Goal: Use online tool/utility: Utilize a website feature to perform a specific function

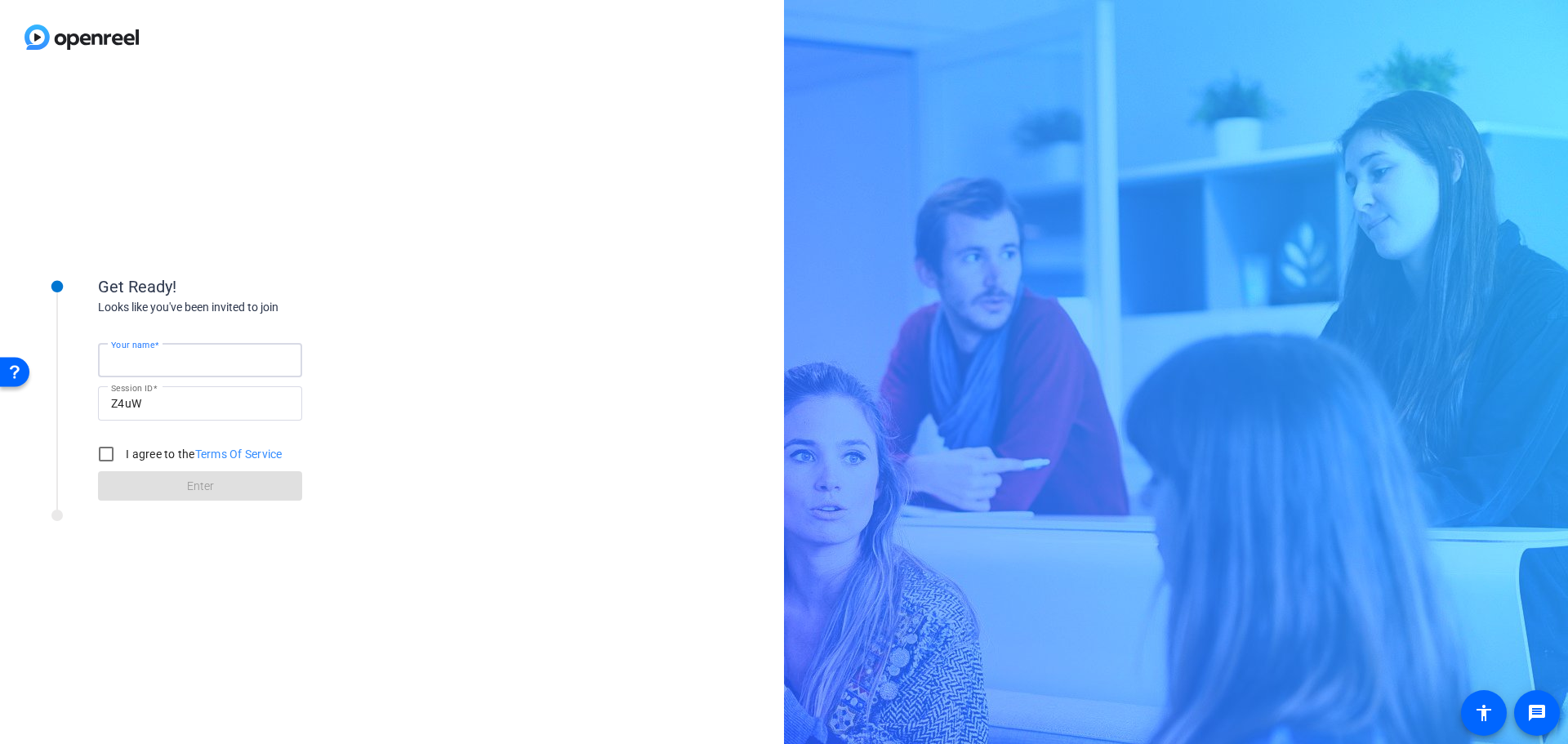
click at [201, 361] on input "Your name" at bounding box center [200, 360] width 178 height 20
click at [188, 365] on input "Your name" at bounding box center [200, 360] width 178 height 20
type input "Andrew.yelenosky@cna.com"
click at [104, 450] on input "I agree to the Terms Of Service" at bounding box center [105, 453] width 32 height 32
checkbox input "true"
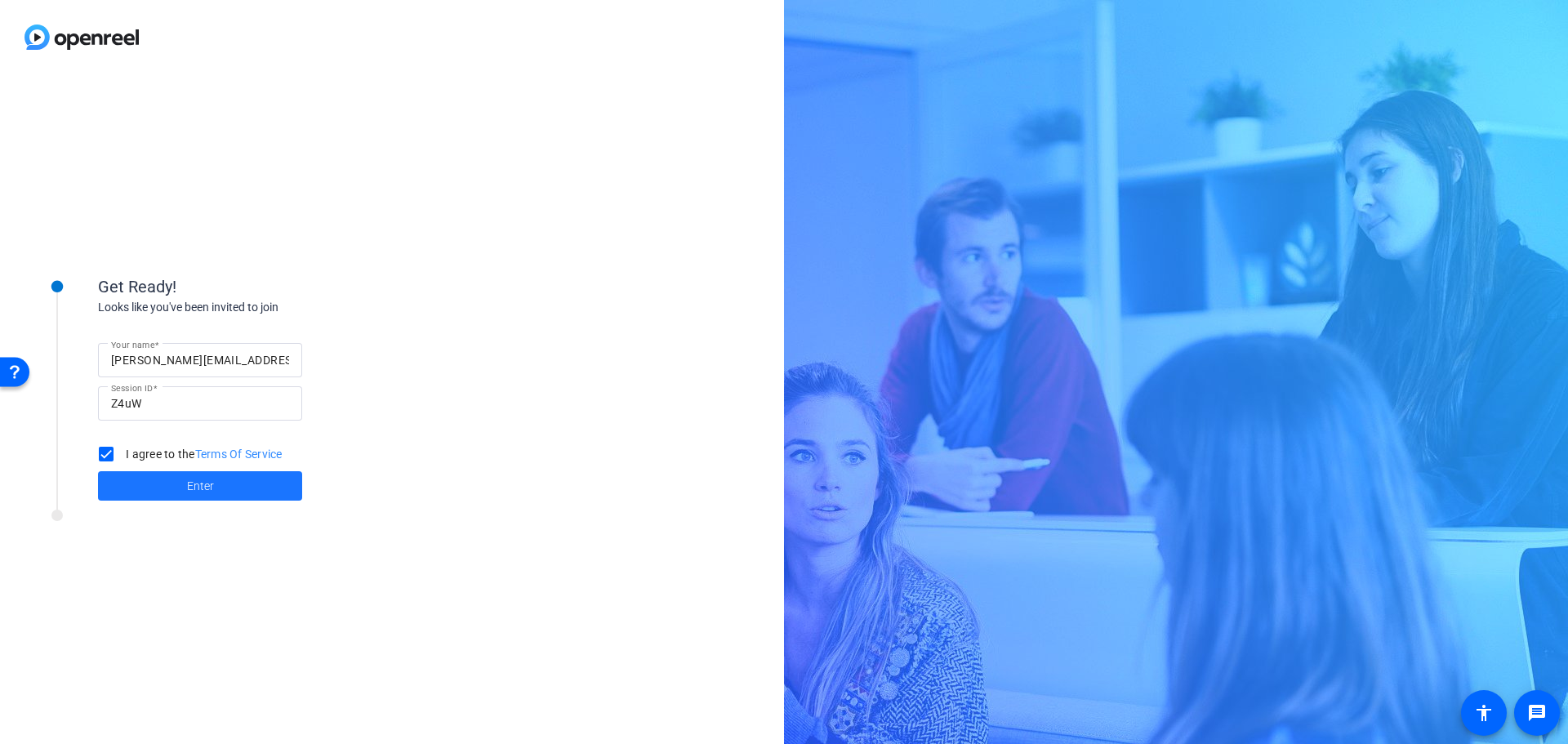
drag, startPoint x: 187, startPoint y: 486, endPoint x: 235, endPoint y: 498, distance: 49.5
click at [189, 486] on span "Enter" at bounding box center [201, 486] width 27 height 17
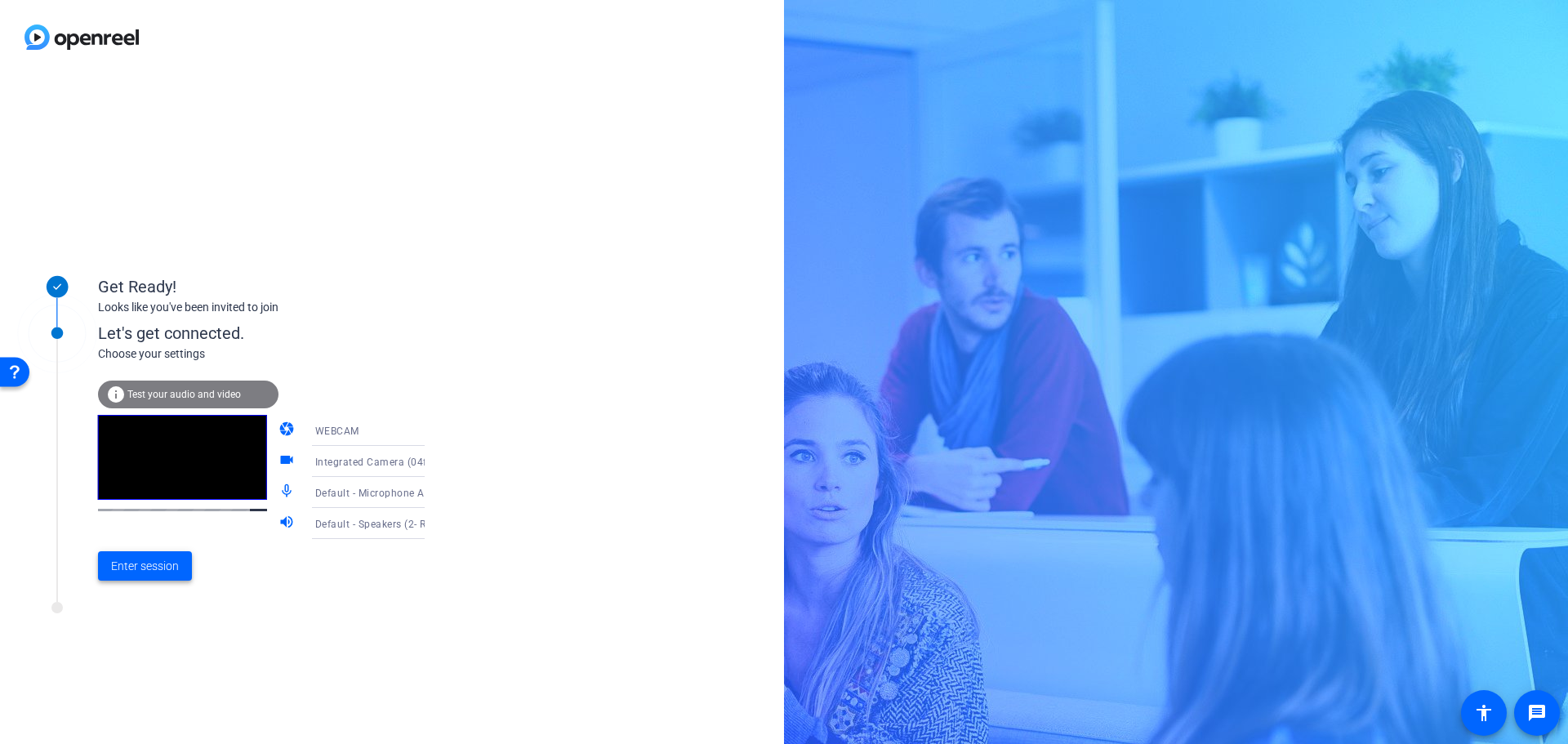
click at [172, 561] on span "Enter session" at bounding box center [145, 566] width 68 height 17
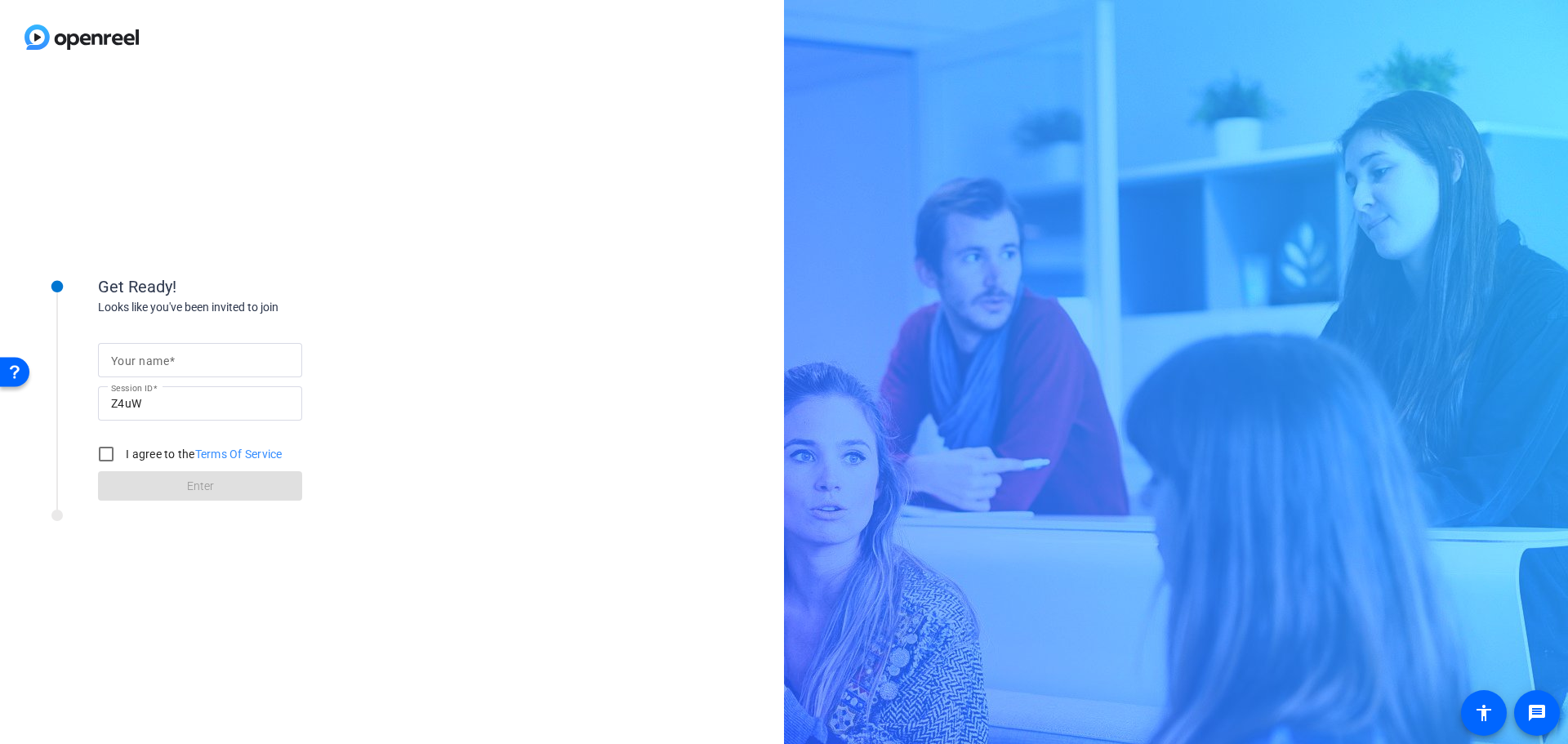
click at [201, 364] on input "Your name" at bounding box center [200, 360] width 178 height 20
type input "[PERSON_NAME]"
click at [104, 452] on input "I agree to the Terms Of Service" at bounding box center [105, 453] width 32 height 32
checkbox input "true"
click at [214, 483] on span at bounding box center [200, 486] width 204 height 39
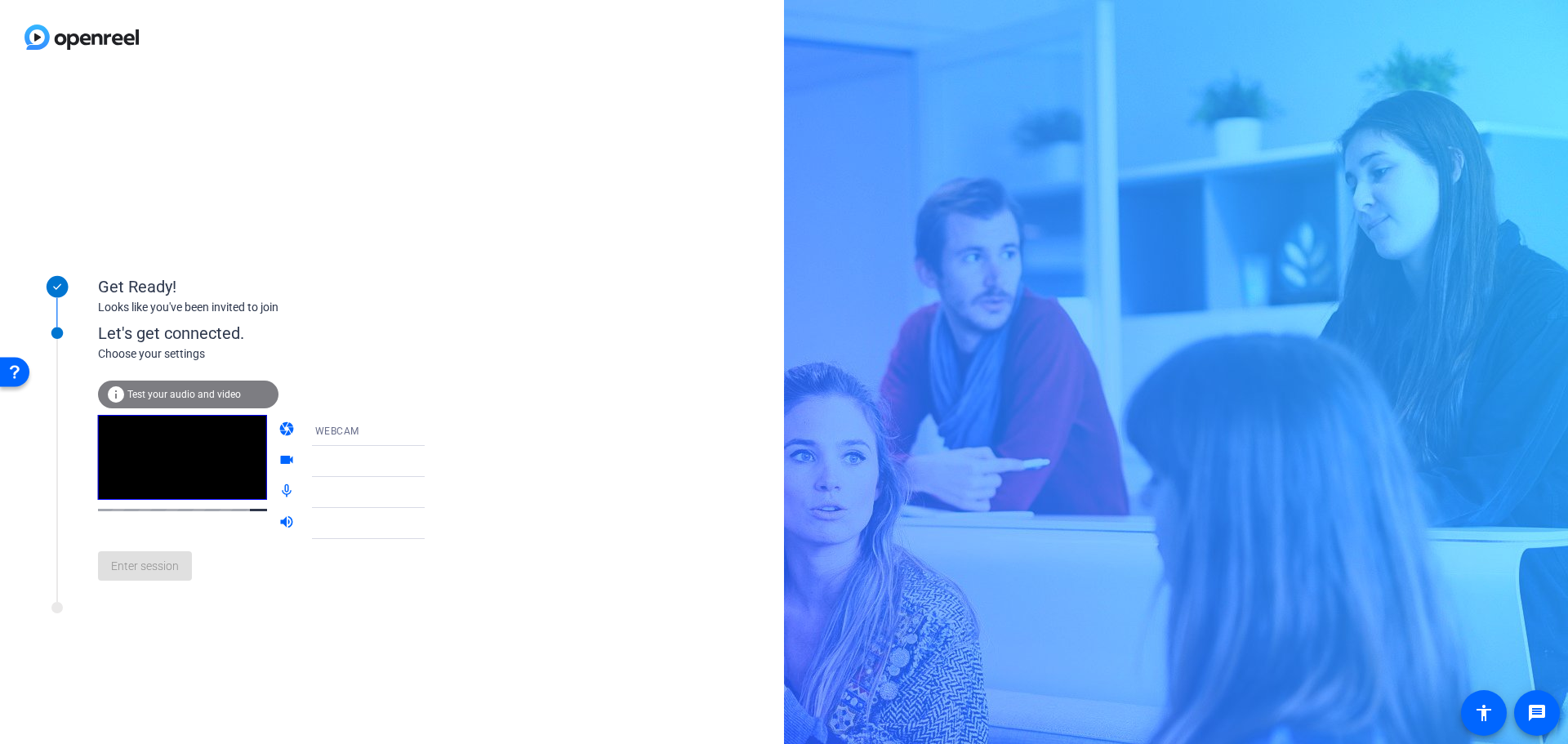
click at [431, 464] on icon at bounding box center [441, 461] width 20 height 20
click at [278, 459] on mat-icon "videocam" at bounding box center [288, 461] width 20 height 20
click at [278, 490] on mat-icon "mic_none" at bounding box center [288, 492] width 20 height 20
click at [138, 562] on span "Enter session" at bounding box center [145, 566] width 68 height 17
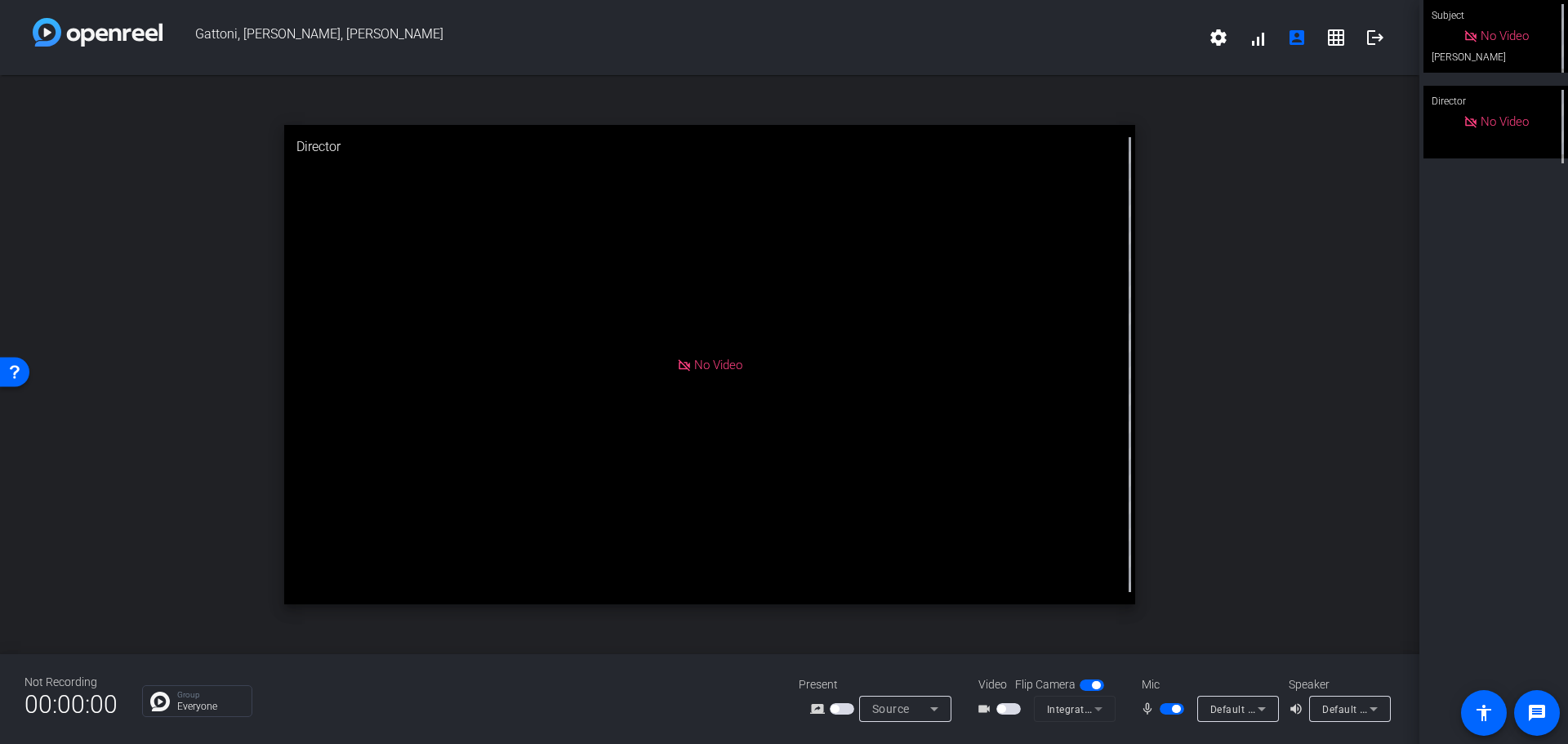
click at [1163, 707] on span "button" at bounding box center [1172, 708] width 25 height 12
click at [1084, 682] on span "button" at bounding box center [1092, 685] width 25 height 12
click at [1178, 704] on span "button" at bounding box center [1172, 708] width 25 height 12
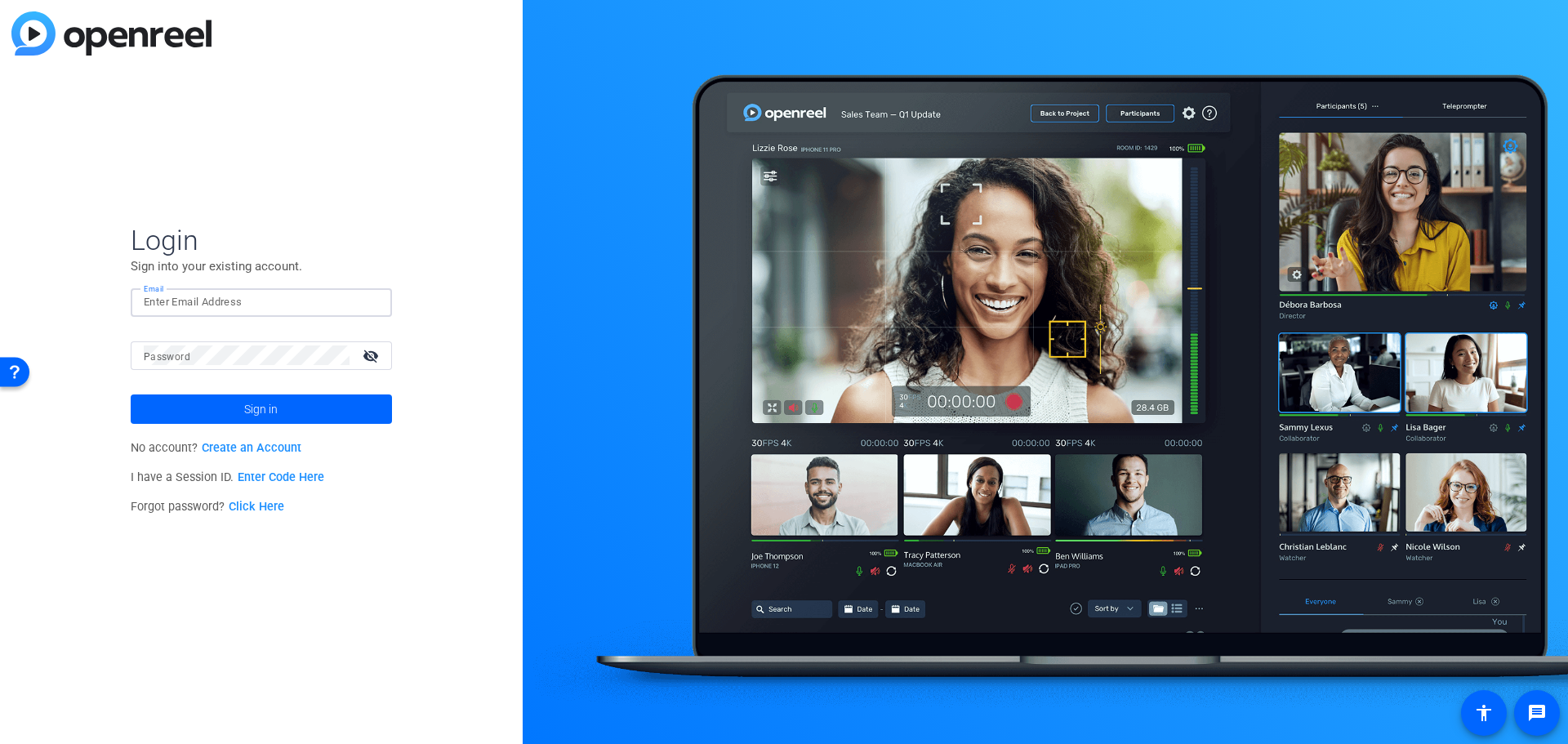
drag, startPoint x: 226, startPoint y: 302, endPoint x: 235, endPoint y: 306, distance: 9.8
click at [228, 302] on input "Email" at bounding box center [261, 302] width 235 height 20
type input "n"
type input "andrew.yelenosky@cna.com"
click at [282, 401] on span at bounding box center [261, 408] width 261 height 39
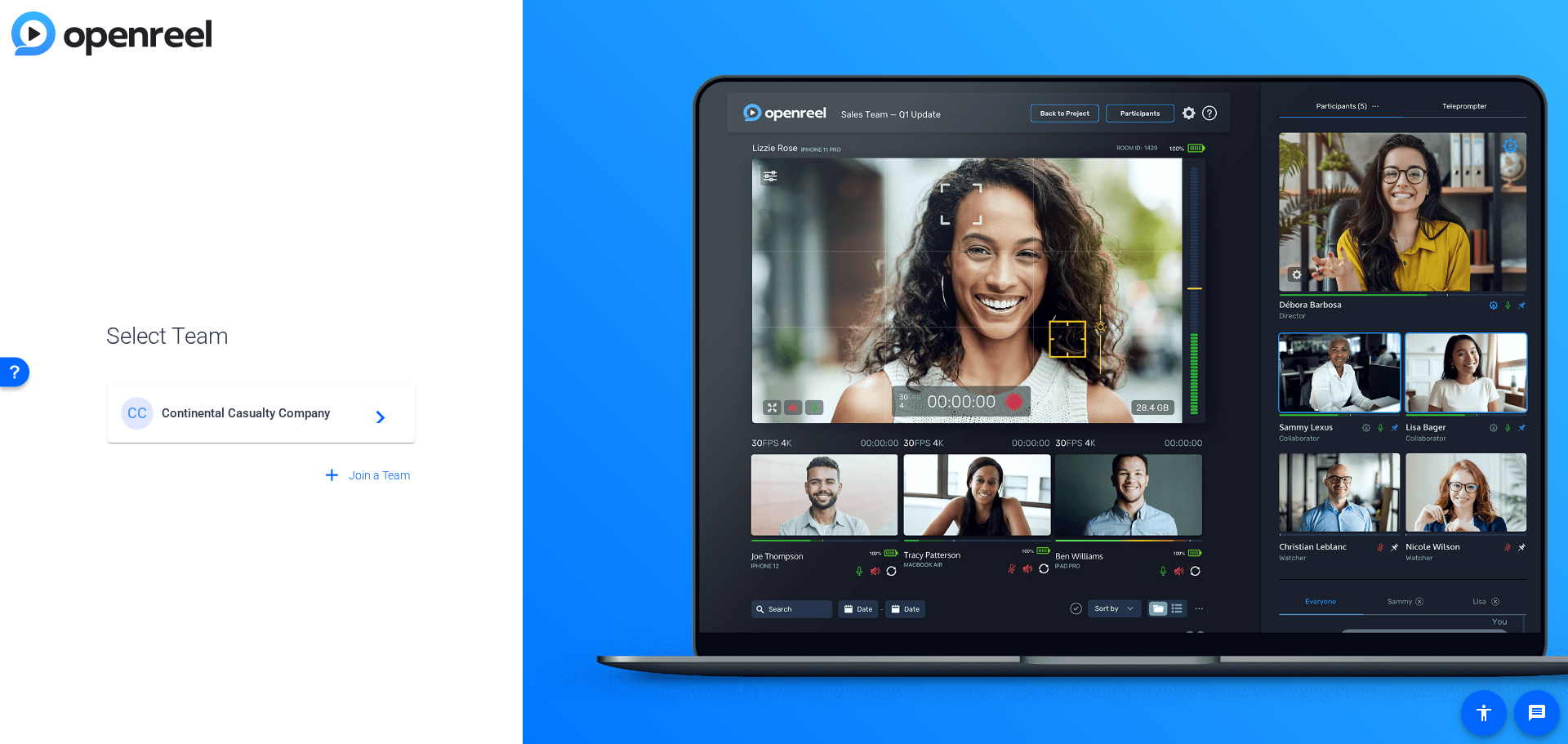
click at [327, 419] on div "CC Continental Casualty Company navigate_next" at bounding box center [261, 413] width 281 height 32
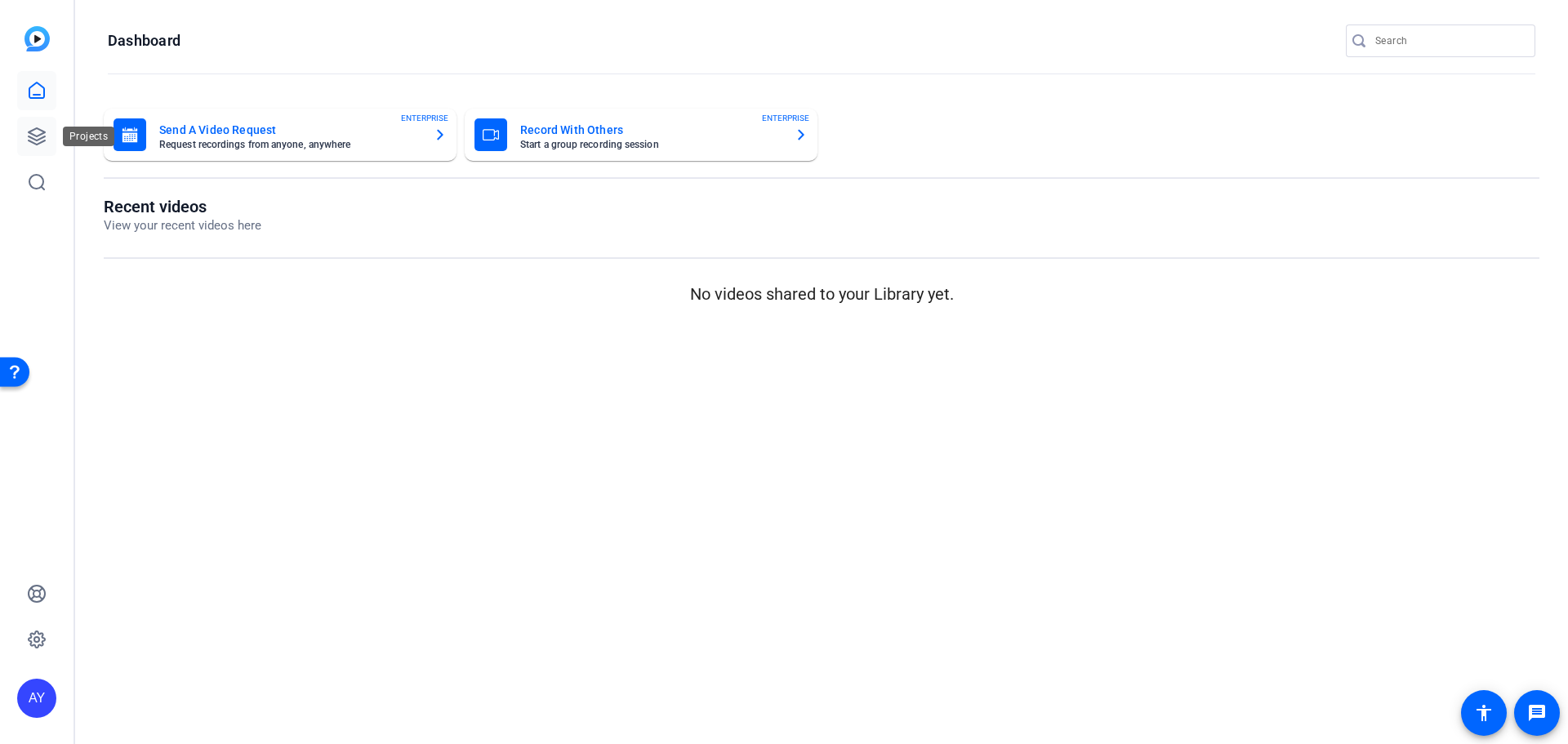
click at [28, 140] on icon at bounding box center [36, 137] width 17 height 17
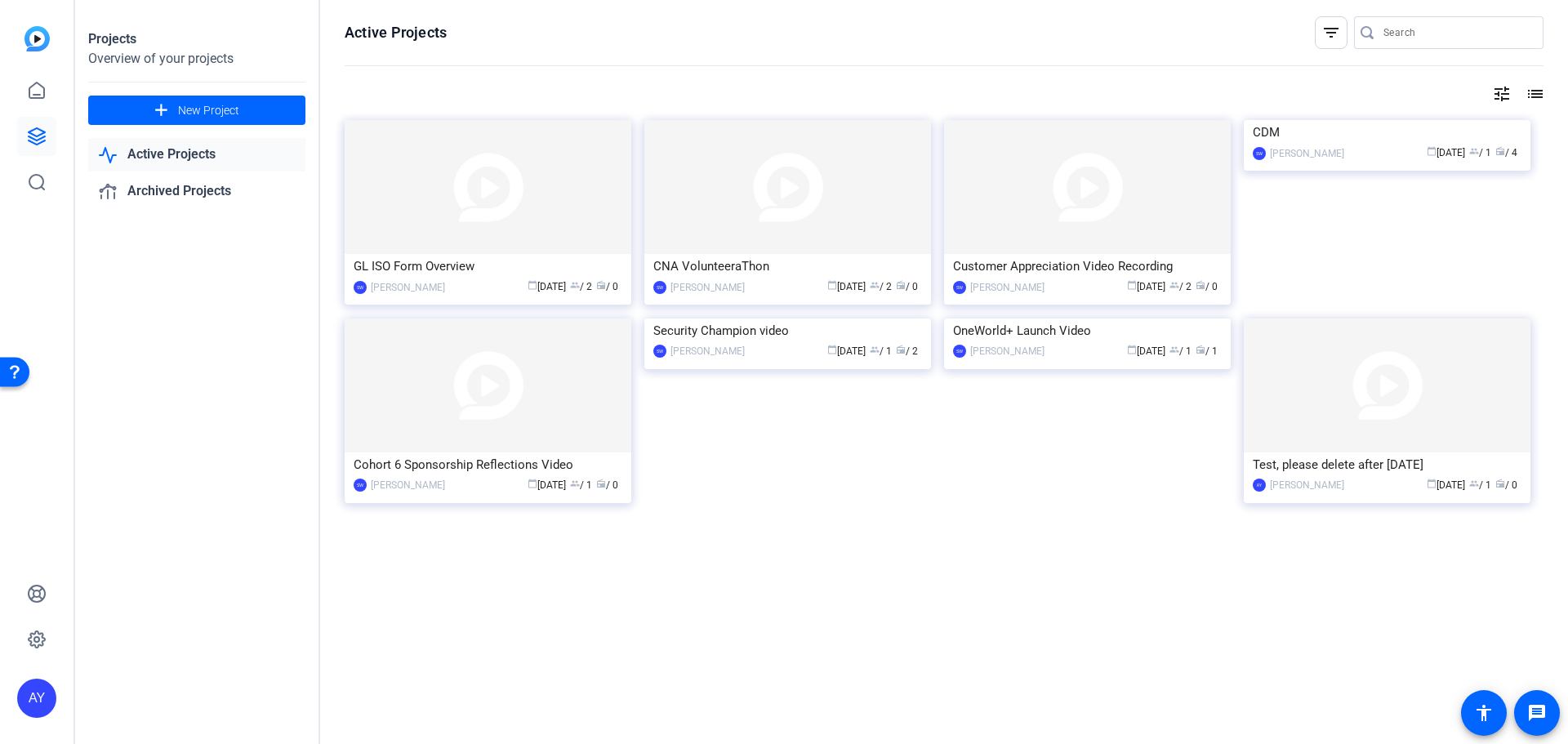
click at [191, 154] on link "Active Projects" at bounding box center [196, 155] width 217 height 33
click at [786, 225] on img at bounding box center [787, 187] width 287 height 134
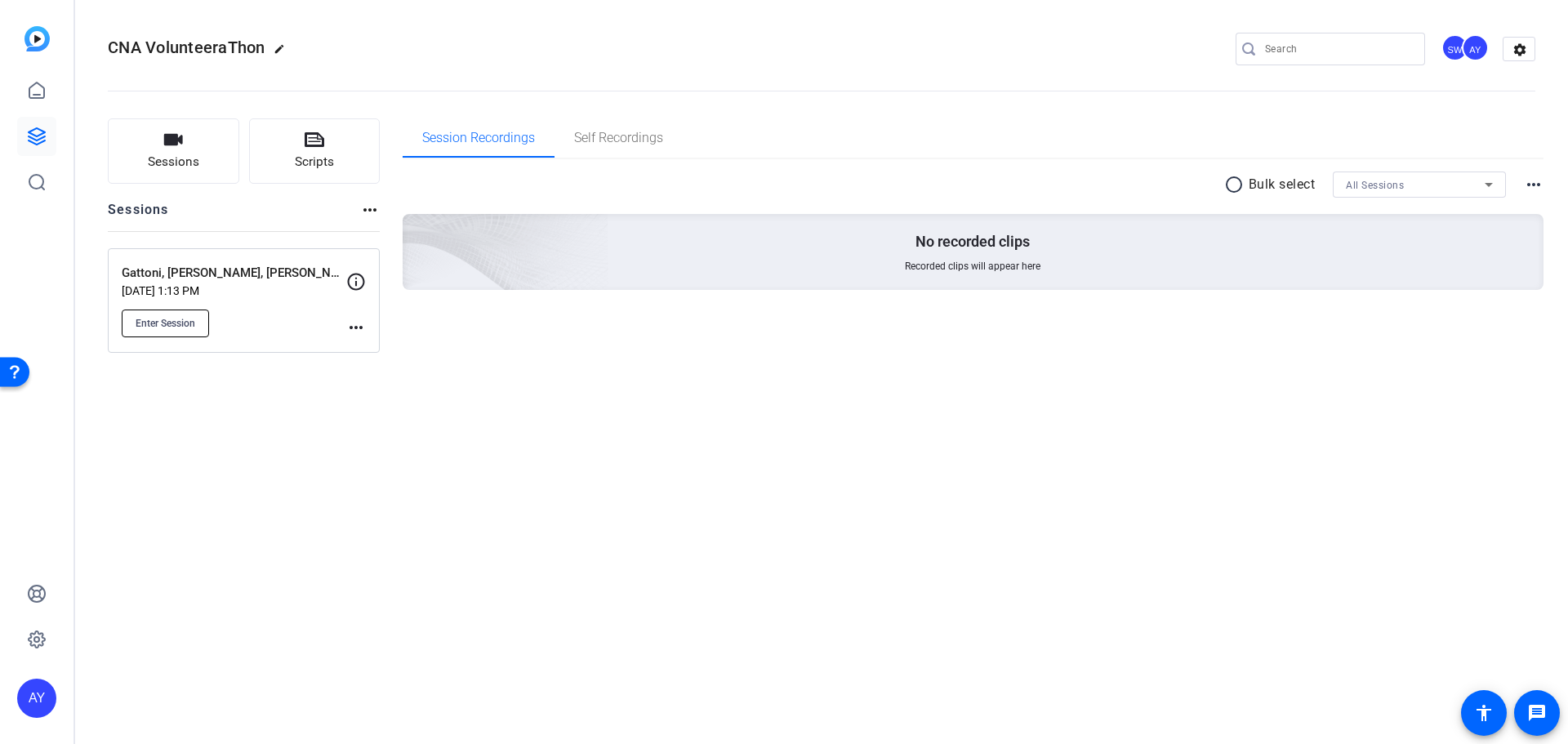
click at [189, 317] on span "Enter Session" at bounding box center [166, 323] width 60 height 13
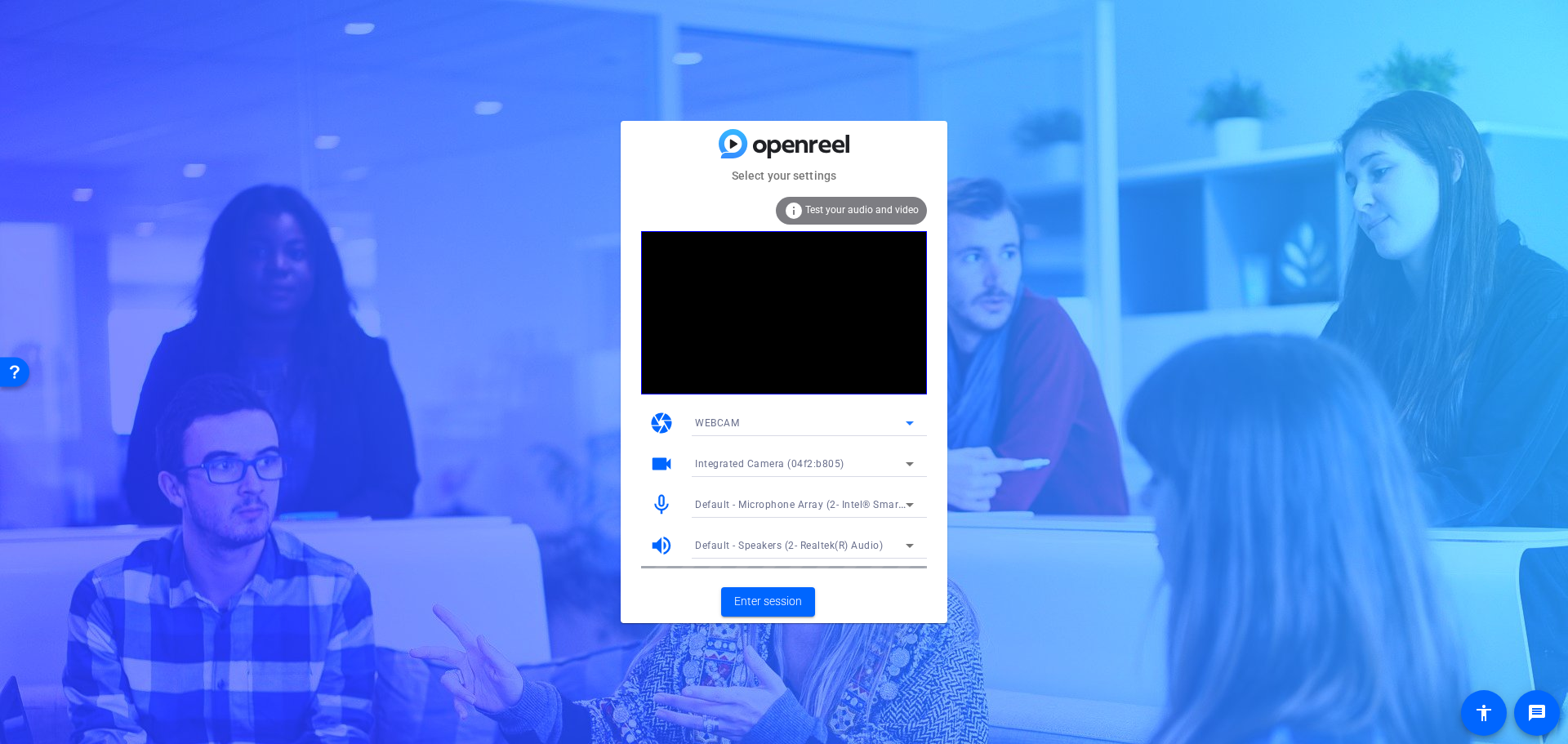
click at [914, 423] on icon at bounding box center [910, 423] width 20 height 20
click at [972, 415] on div at bounding box center [784, 372] width 1568 height 744
click at [661, 467] on mat-icon "videocam" at bounding box center [661, 464] width 25 height 25
click at [776, 606] on span "Enter session" at bounding box center [768, 601] width 68 height 17
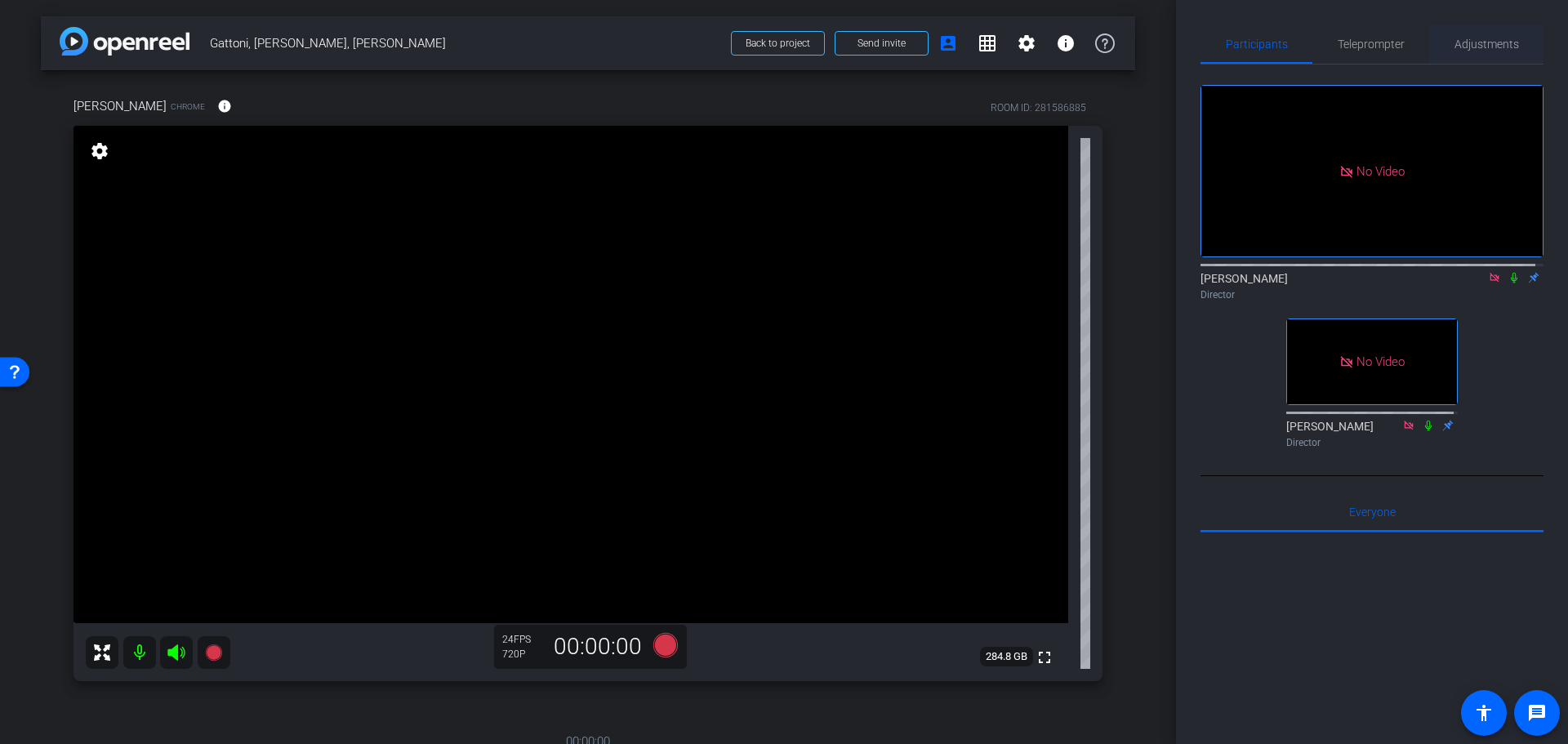
click at [1478, 40] on span "Adjustments" at bounding box center [1487, 44] width 65 height 12
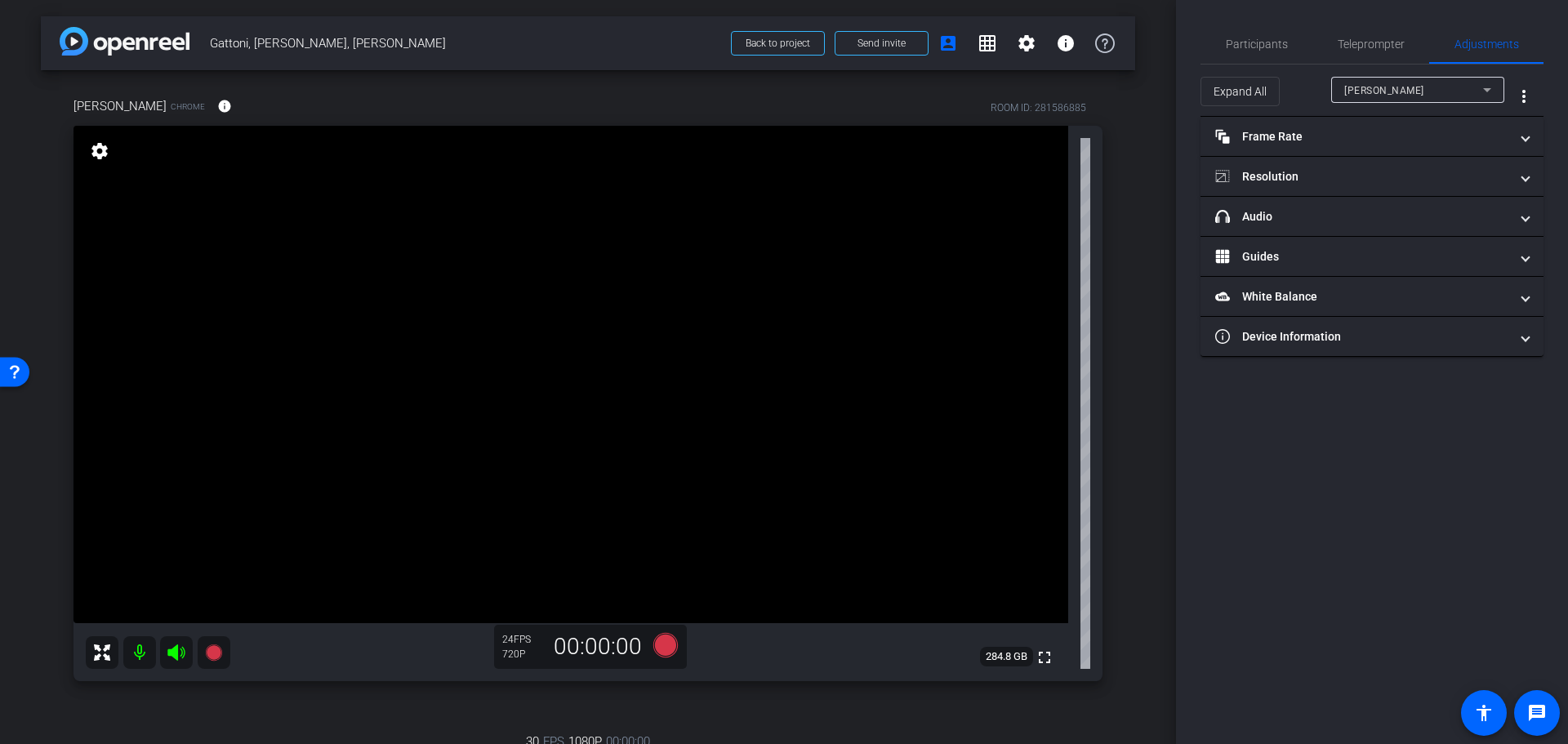
click at [1488, 89] on icon at bounding box center [1487, 89] width 8 height 4
click at [1391, 147] on span "David Haas" at bounding box center [1386, 149] width 83 height 20
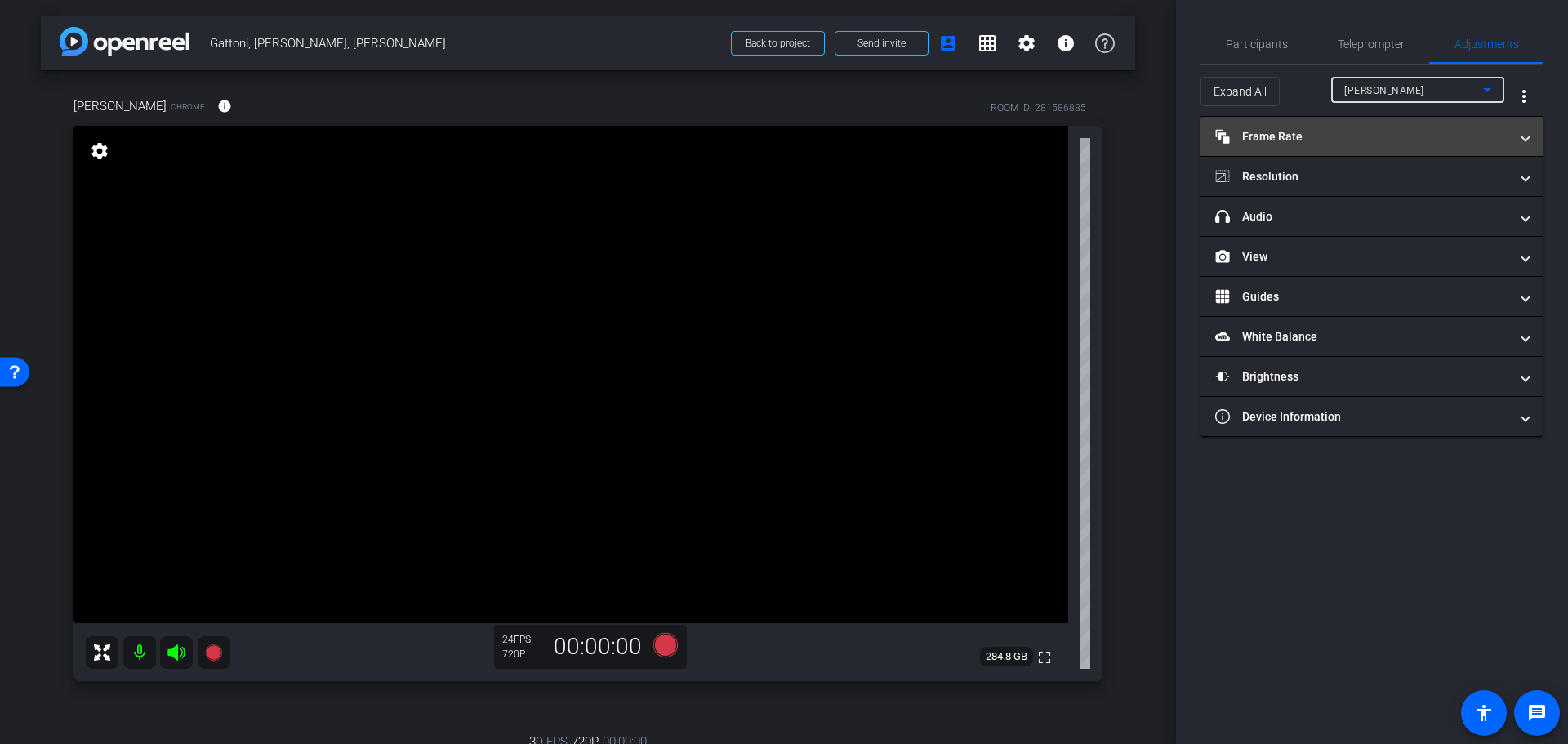
click at [1382, 139] on mat-panel-title "Frame Rate Frame Rate" at bounding box center [1362, 137] width 294 height 17
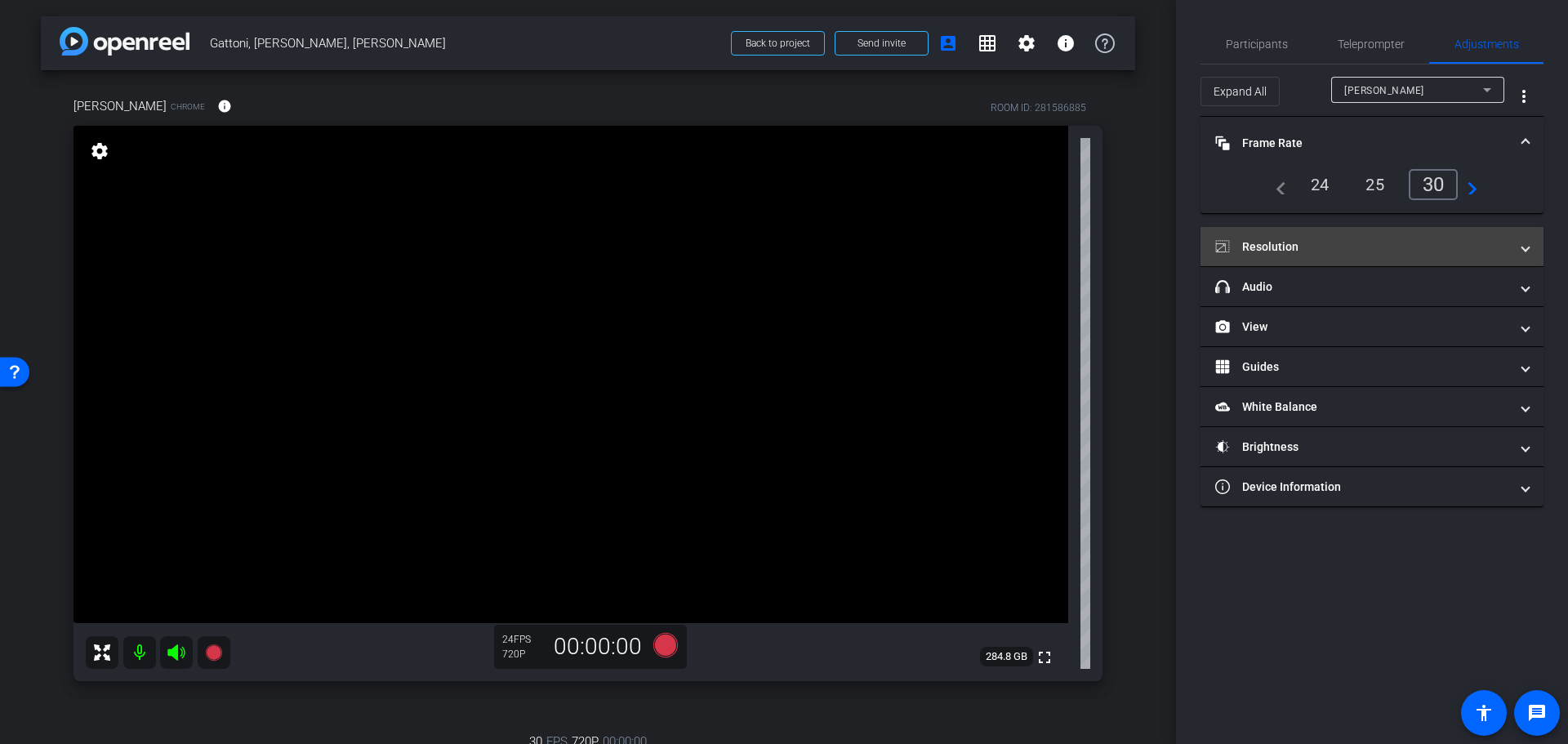
click at [1512, 244] on span "Resolution" at bounding box center [1368, 247] width 307 height 17
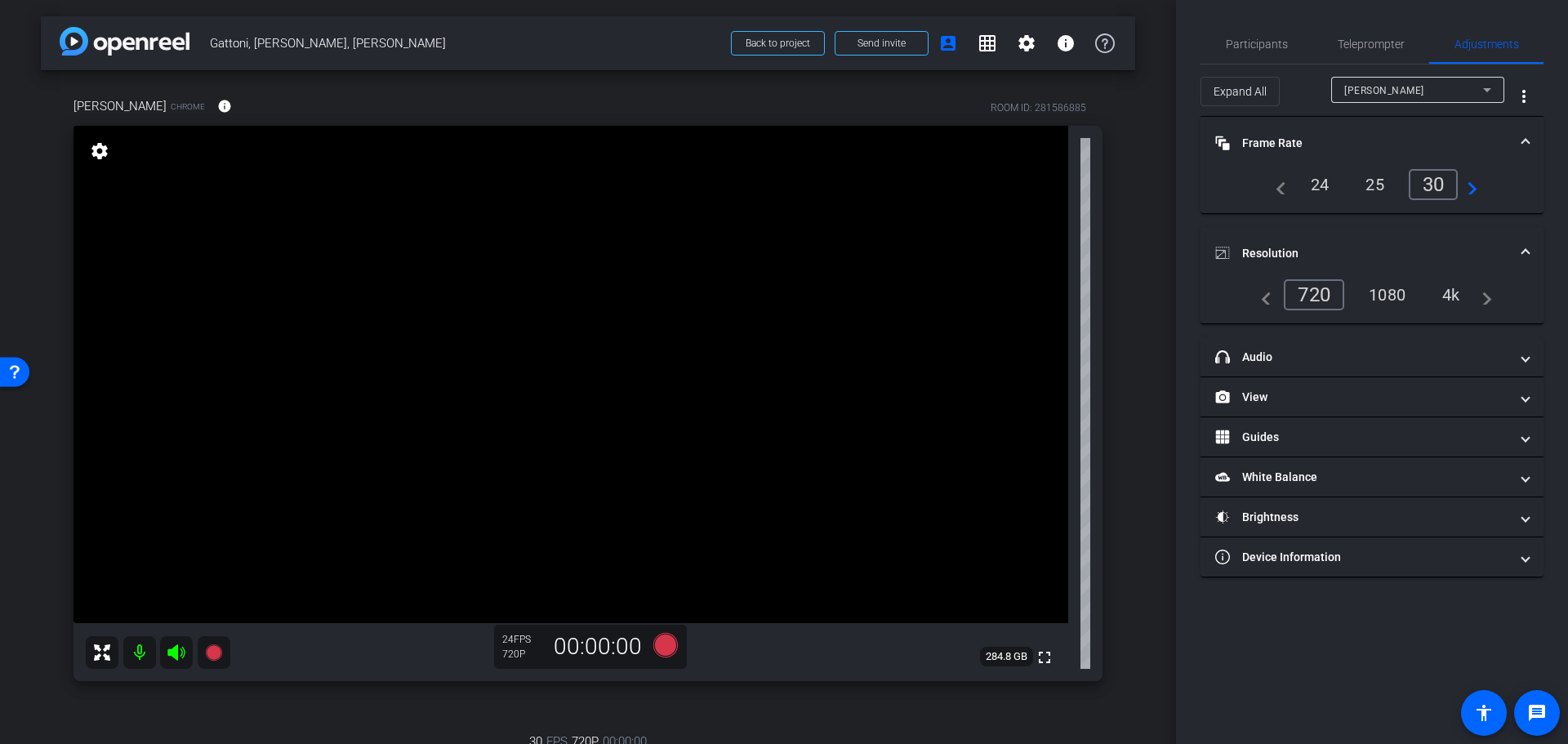
click at [1458, 292] on div "4k" at bounding box center [1450, 295] width 42 height 28
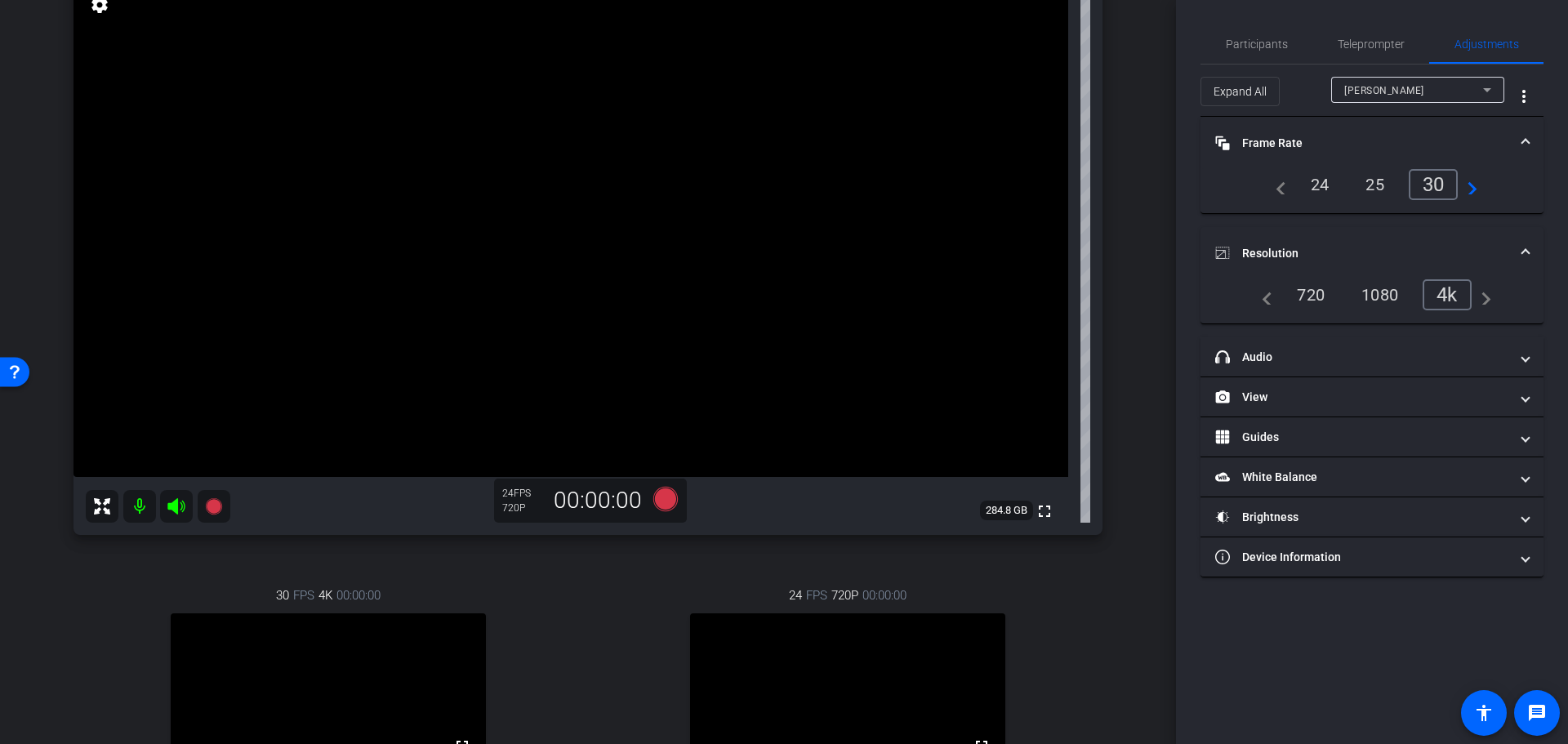
scroll to position [326, 0]
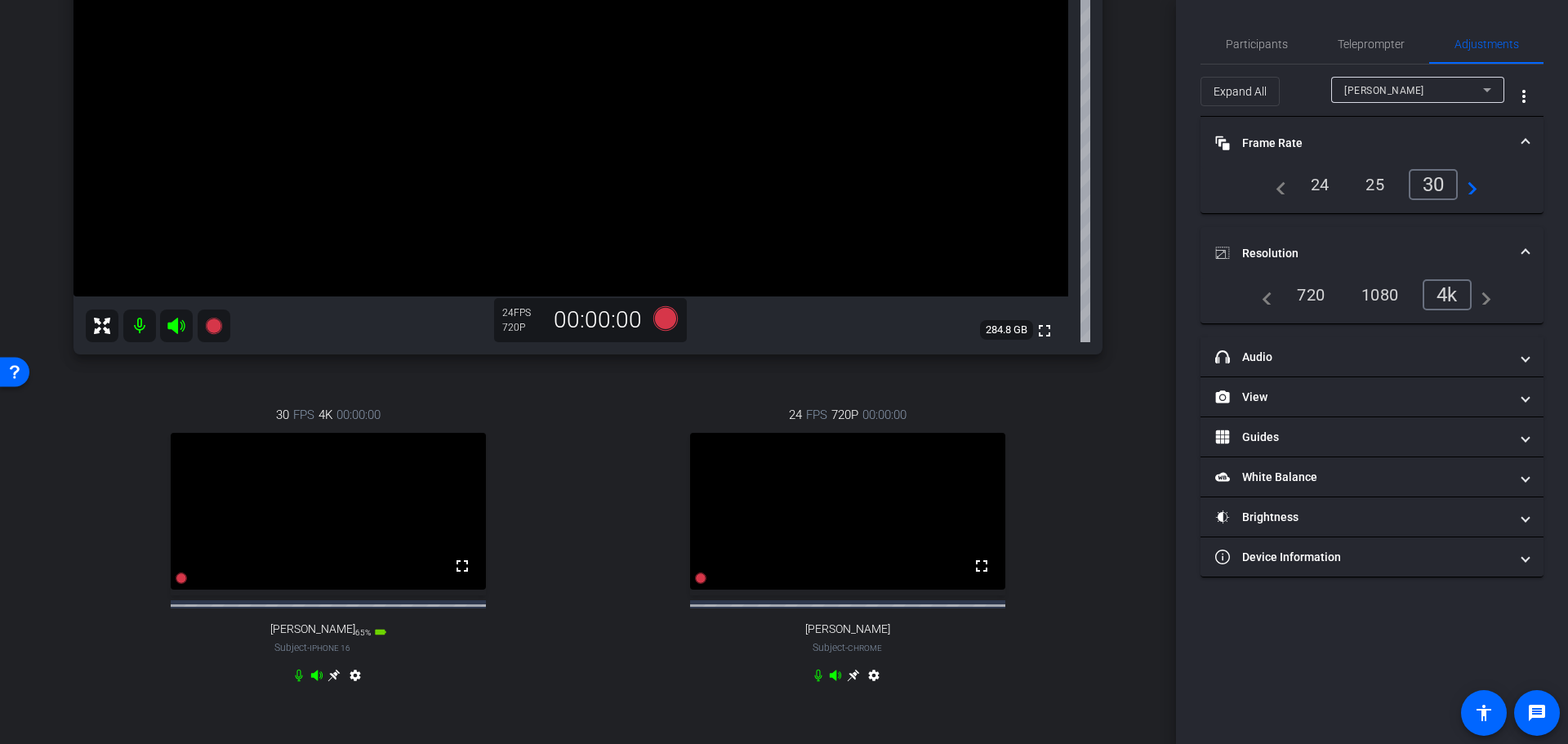
click at [333, 682] on icon at bounding box center [334, 675] width 13 height 13
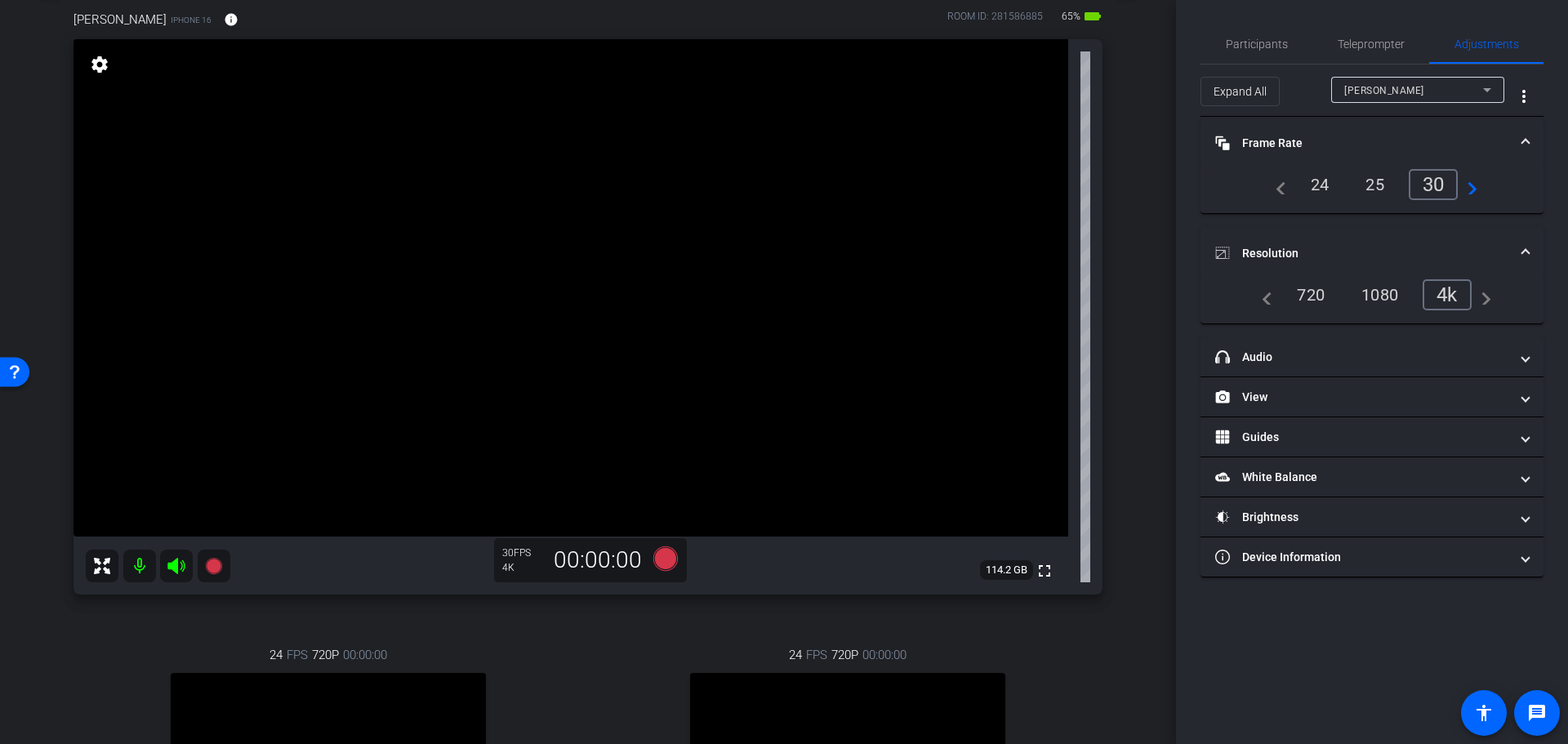
scroll to position [0, 0]
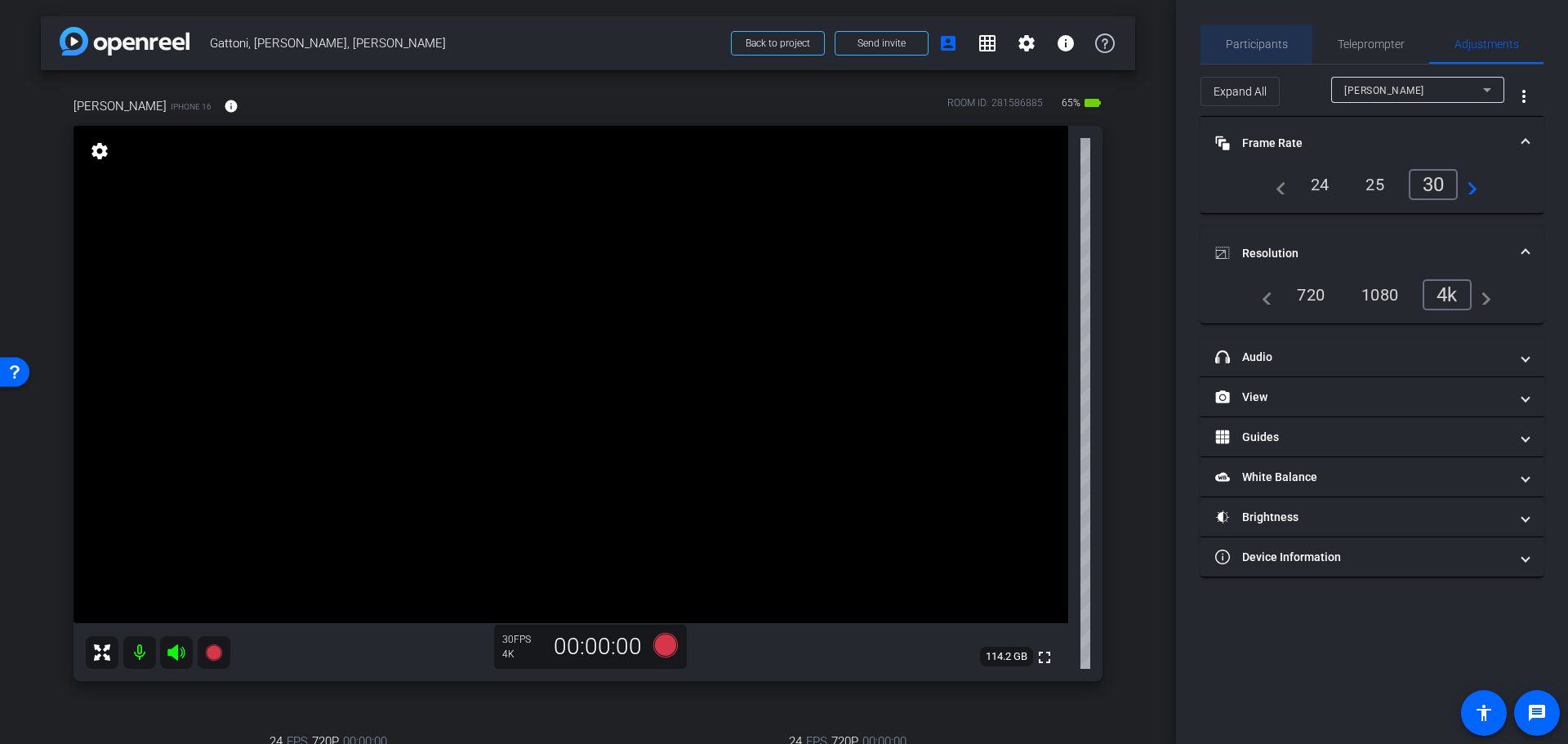
click at [1268, 47] on span "Participants" at bounding box center [1256, 44] width 62 height 12
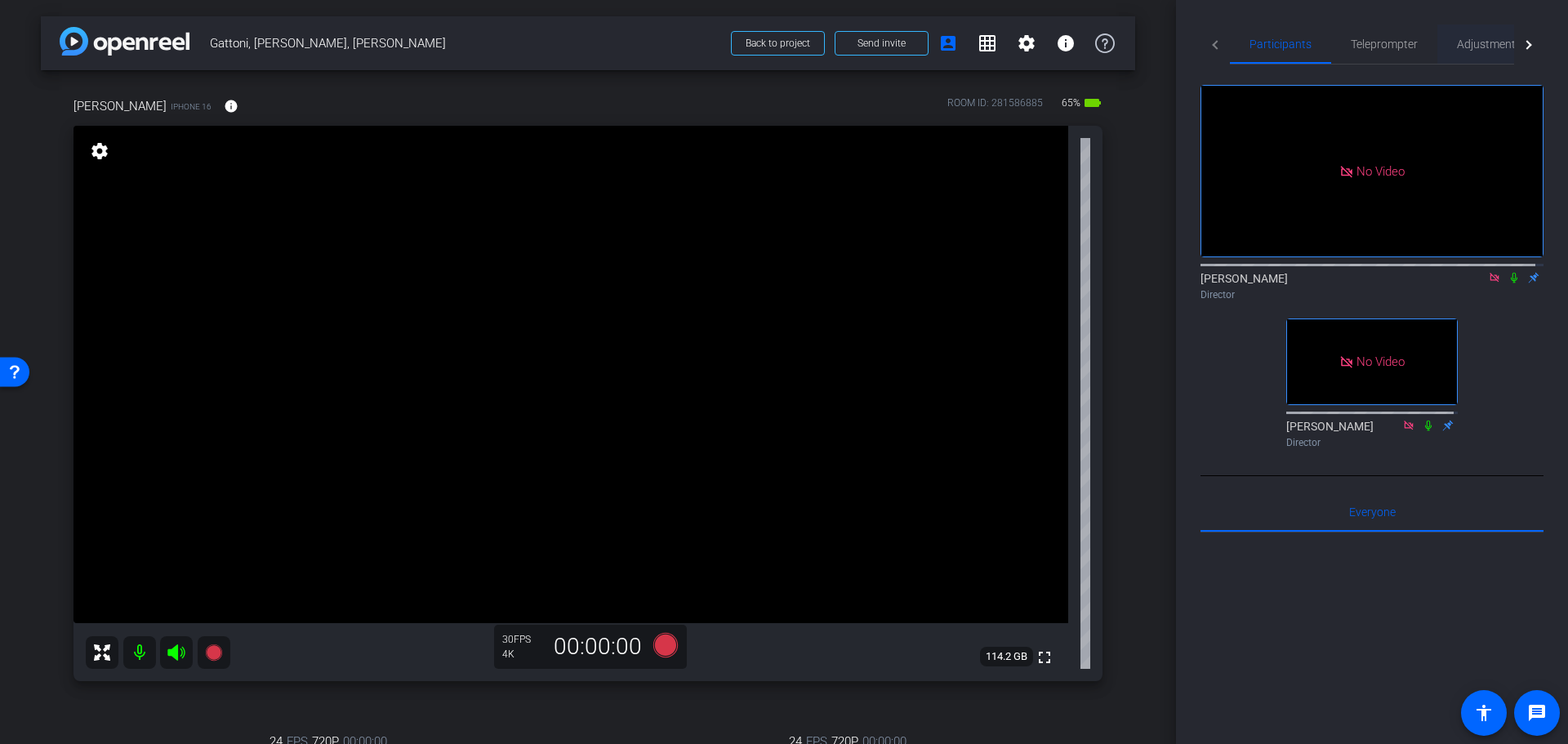
click at [1486, 41] on span "Adjustments" at bounding box center [1489, 44] width 65 height 12
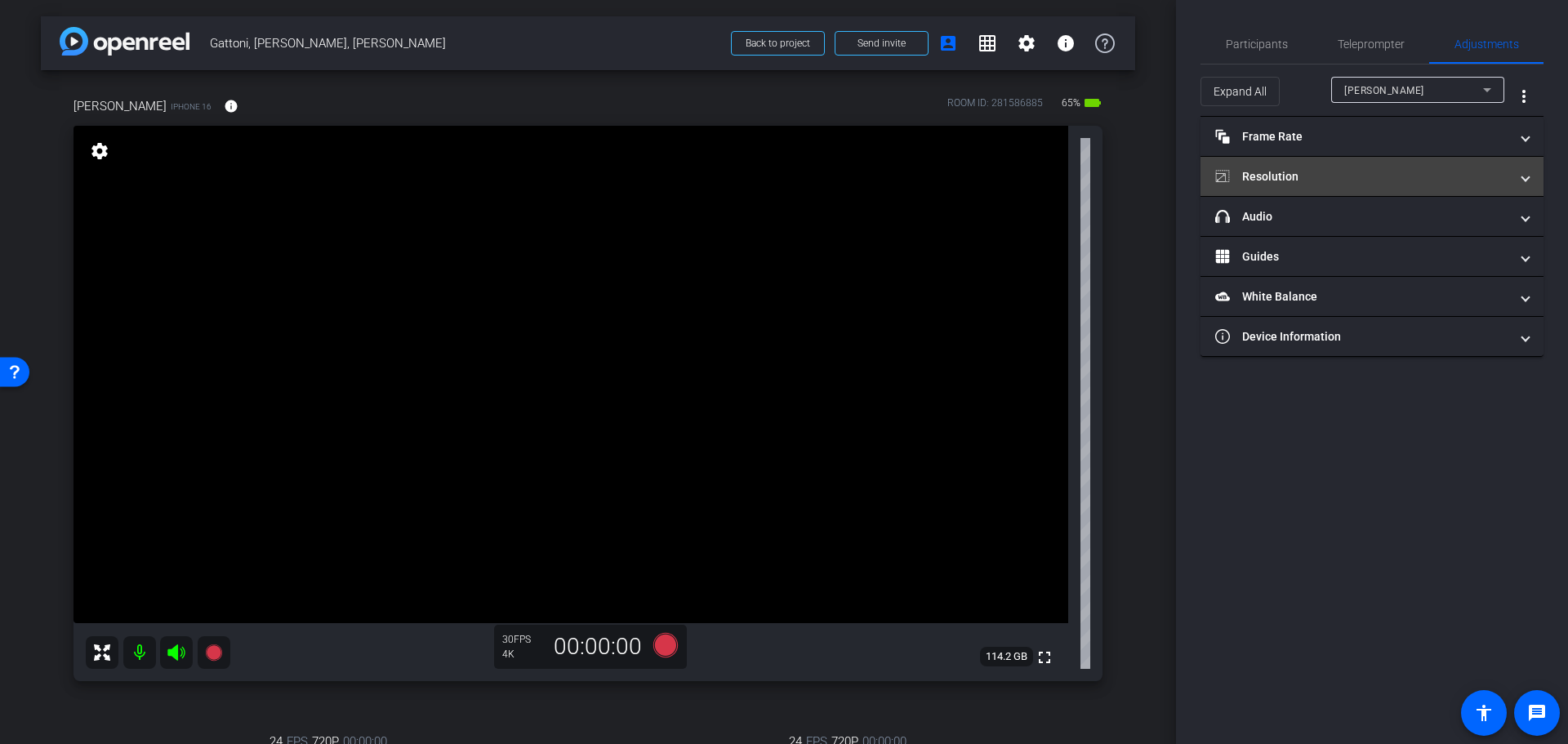
click at [1350, 176] on mat-panel-title "Resolution" at bounding box center [1362, 176] width 294 height 17
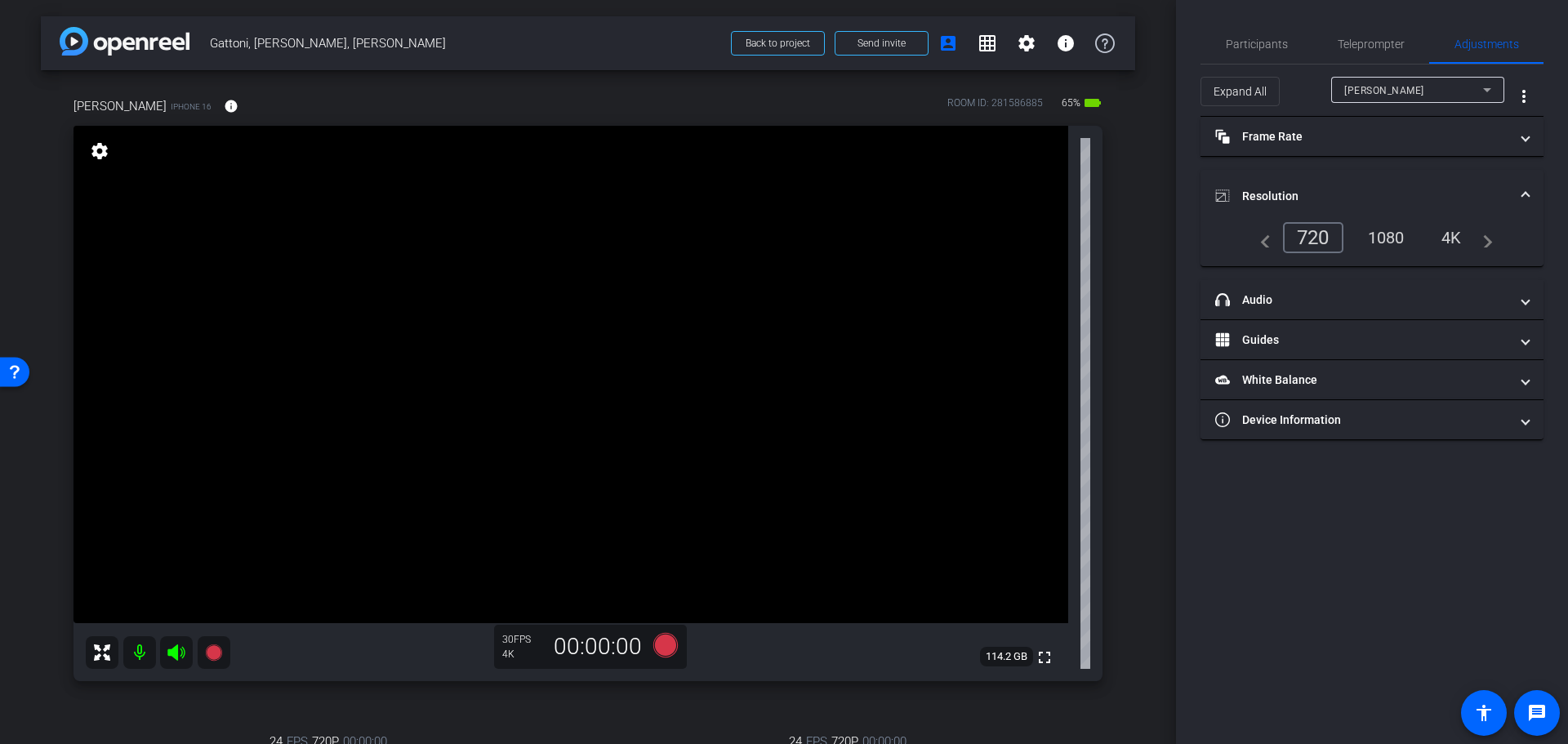
click at [1457, 234] on div "4K" at bounding box center [1451, 238] width 45 height 28
click at [1489, 89] on icon at bounding box center [1487, 89] width 8 height 4
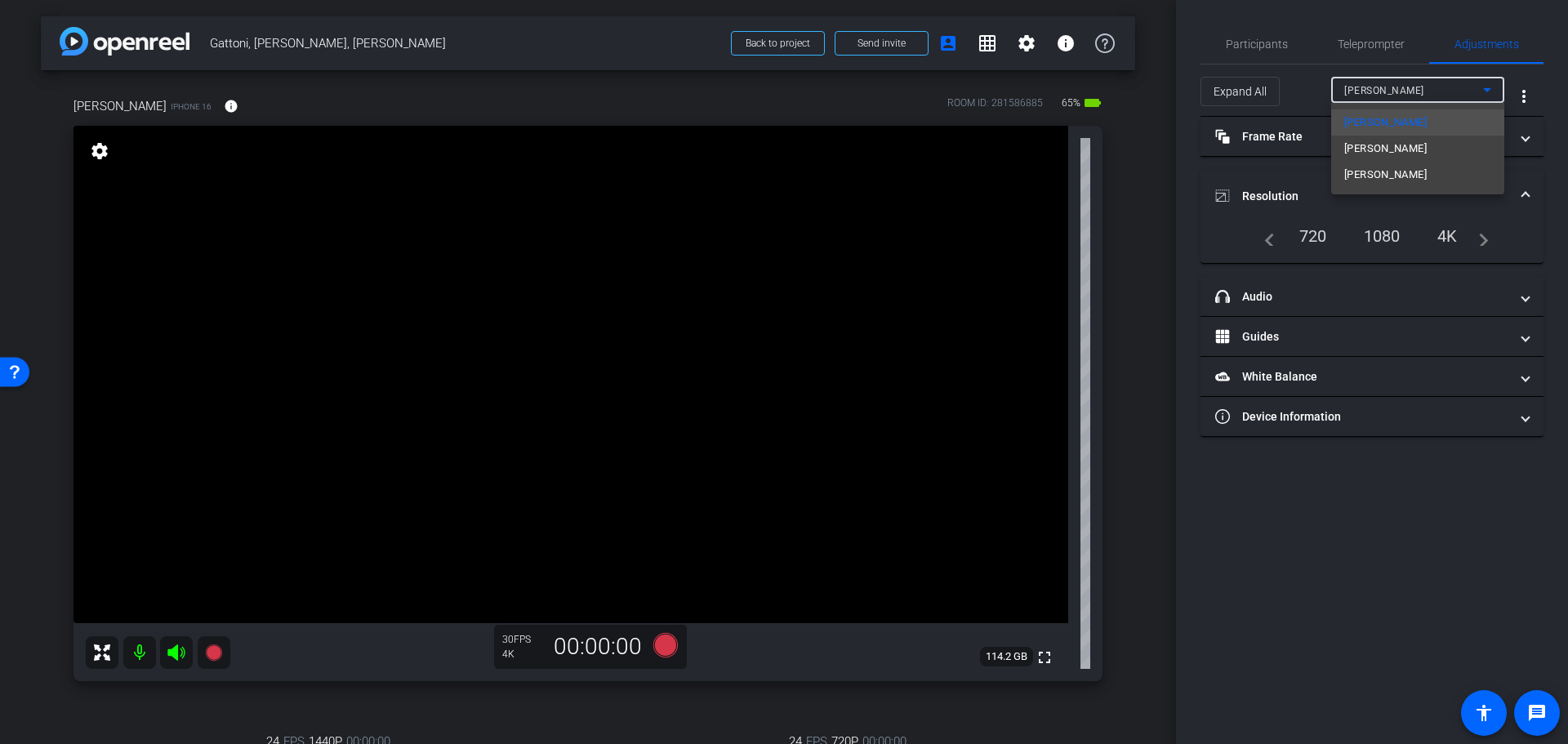
click at [1376, 147] on span "David Haas" at bounding box center [1386, 149] width 83 height 20
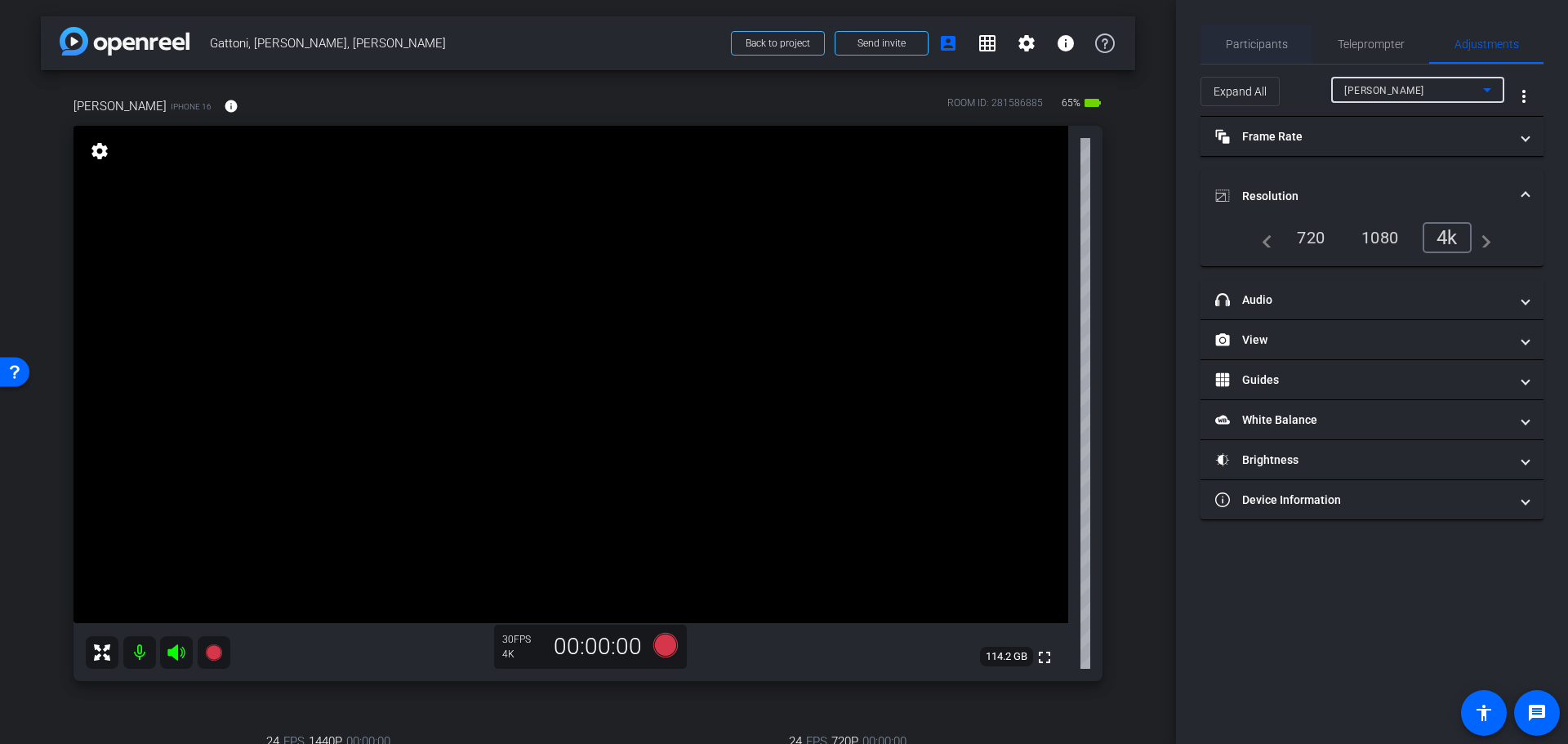
click at [1253, 43] on span "Participants" at bounding box center [1256, 44] width 62 height 12
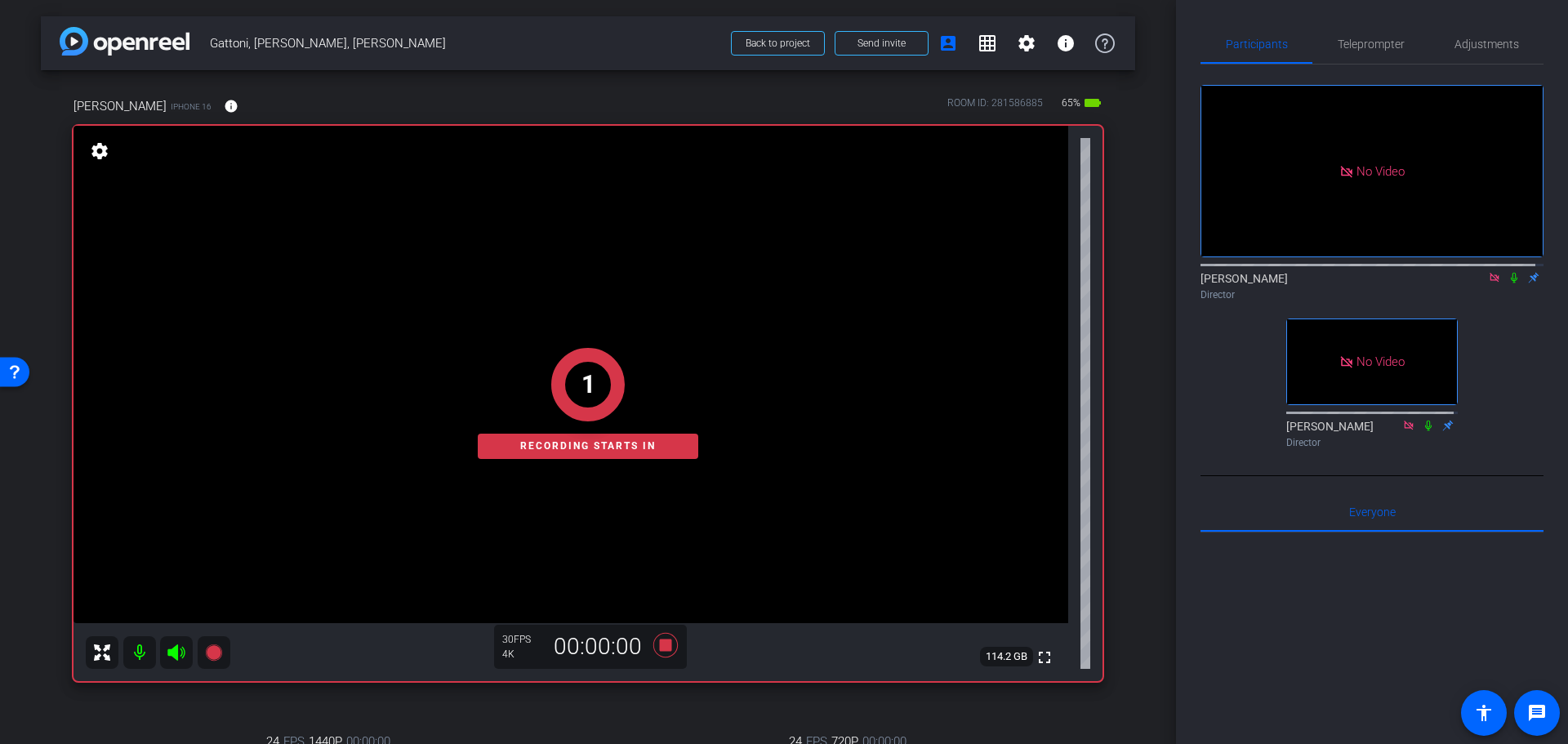
click at [1508, 272] on icon at bounding box center [1514, 278] width 13 height 12
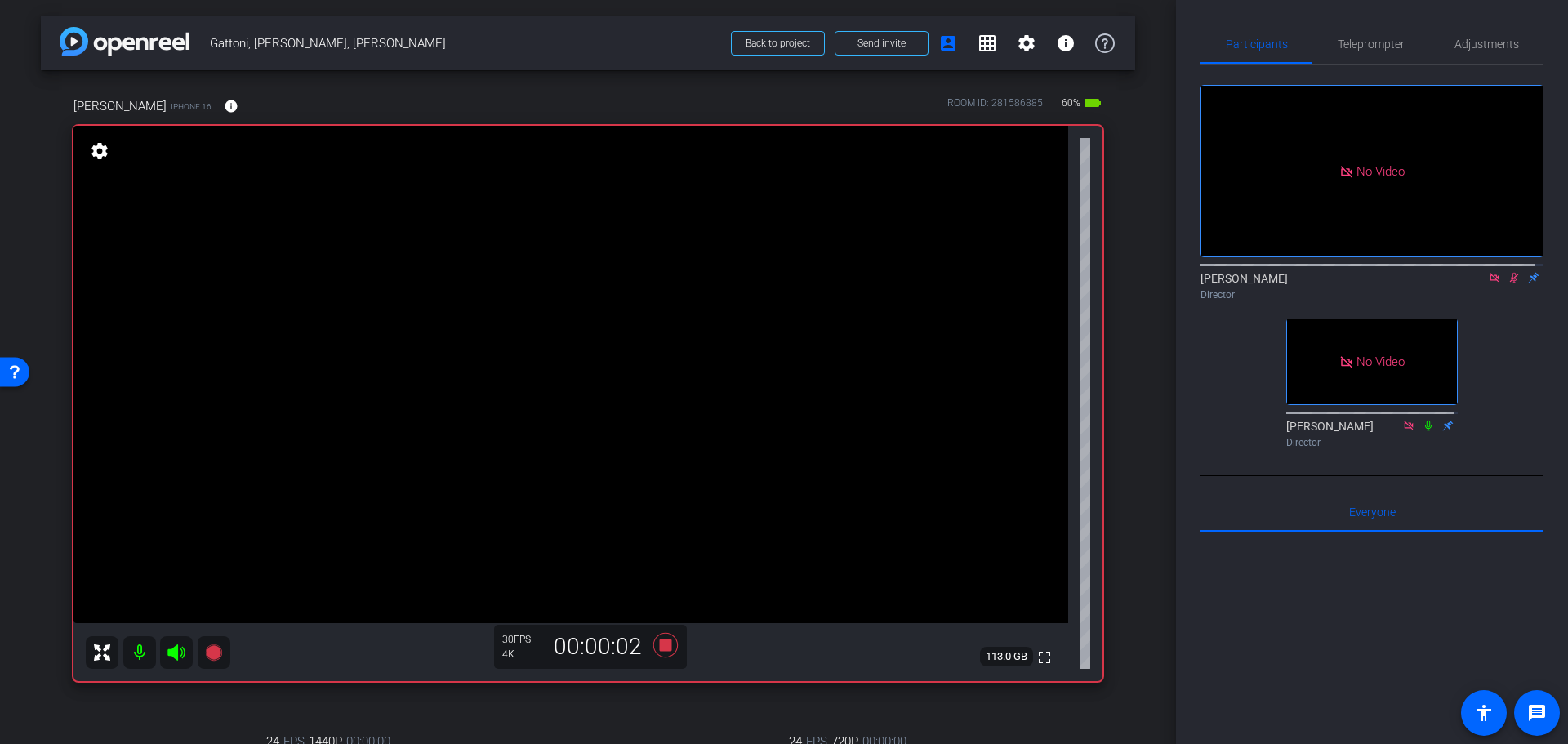
click at [1508, 272] on icon at bounding box center [1514, 278] width 13 height 12
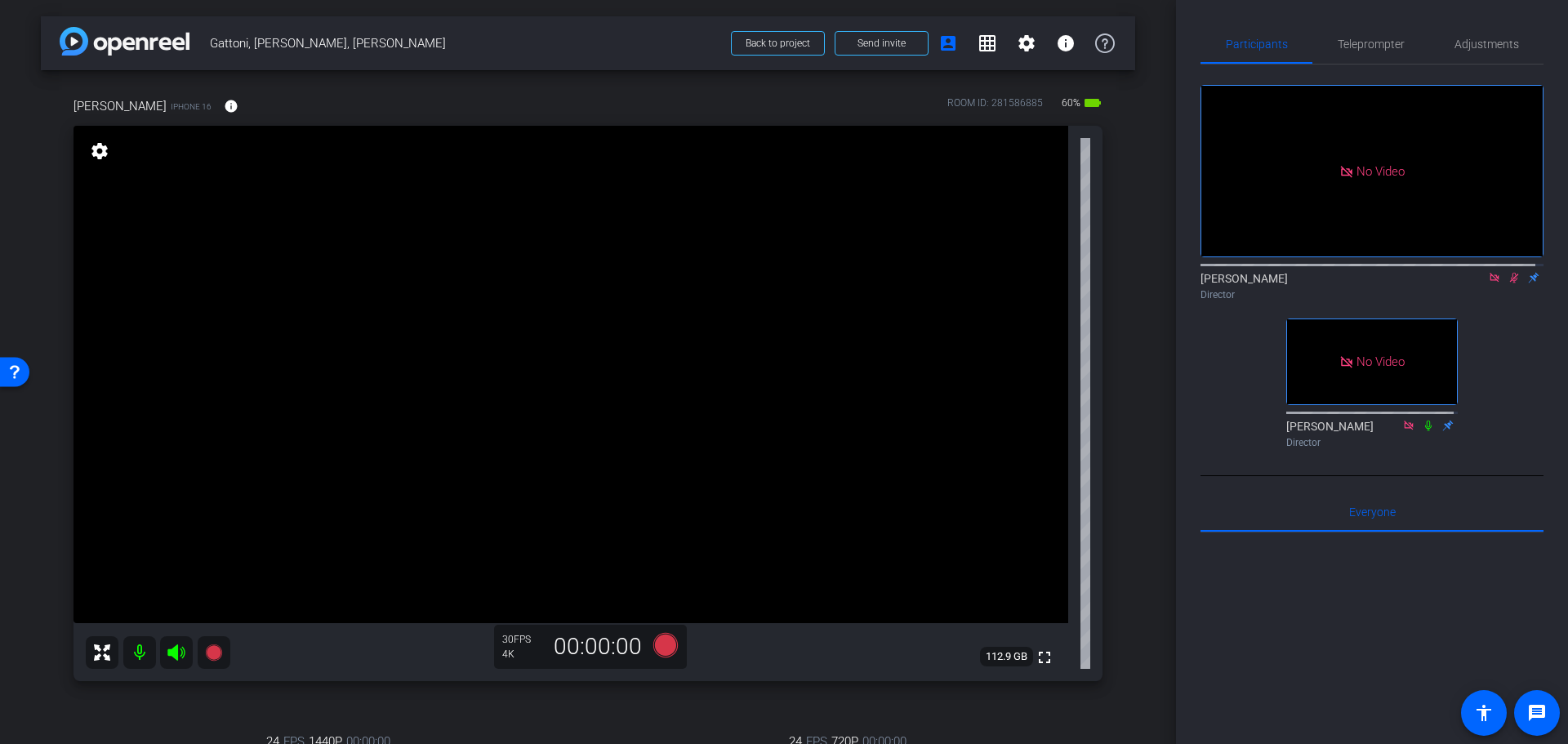
click at [1508, 272] on icon at bounding box center [1514, 278] width 13 height 12
click at [1510, 273] on icon at bounding box center [1514, 278] width 9 height 11
click at [1484, 41] on span "Adjustments" at bounding box center [1487, 44] width 65 height 12
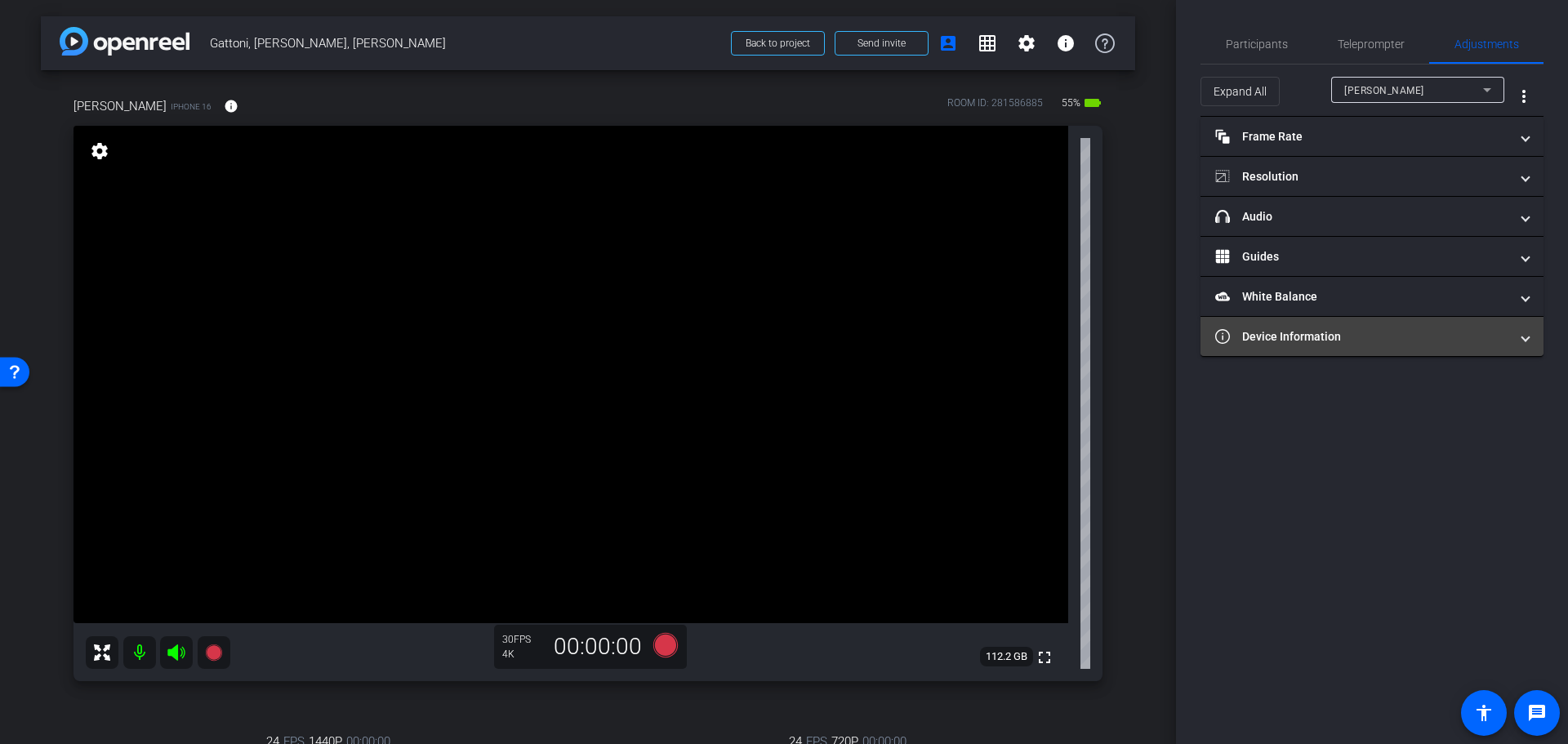
click at [1389, 335] on mat-panel-title "Device Information" at bounding box center [1362, 336] width 294 height 17
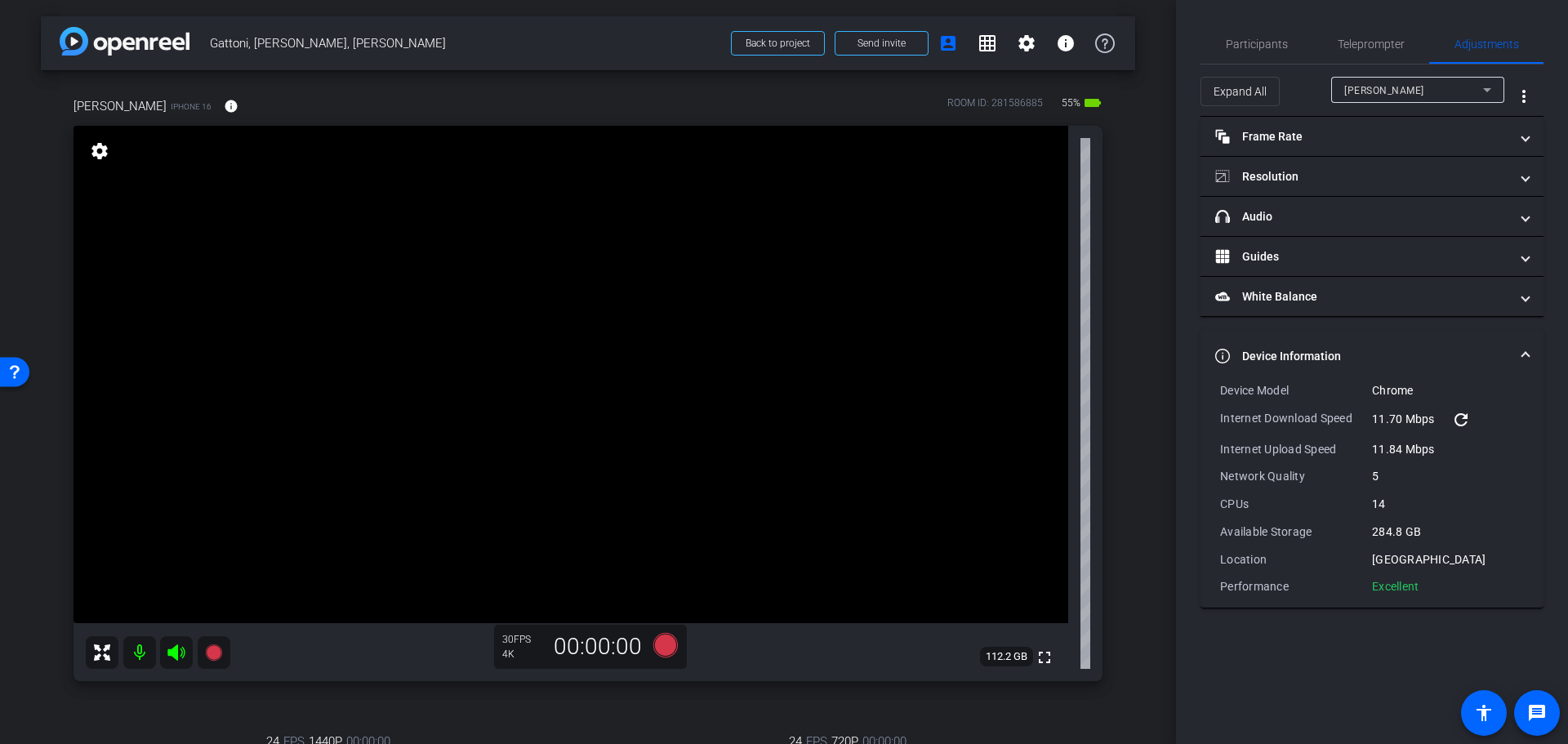
click at [1488, 89] on icon at bounding box center [1487, 89] width 8 height 4
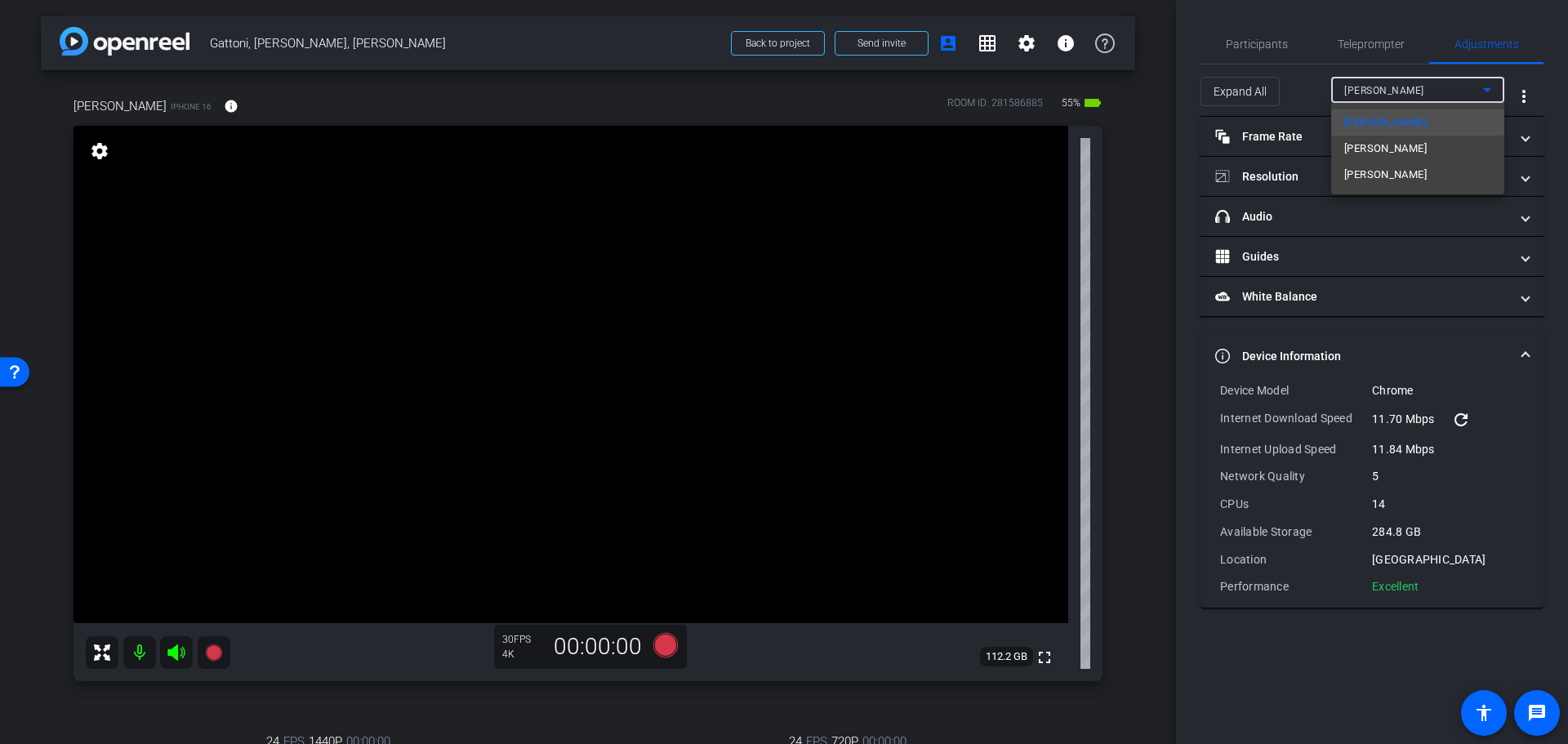
click at [1241, 41] on div at bounding box center [784, 372] width 1568 height 744
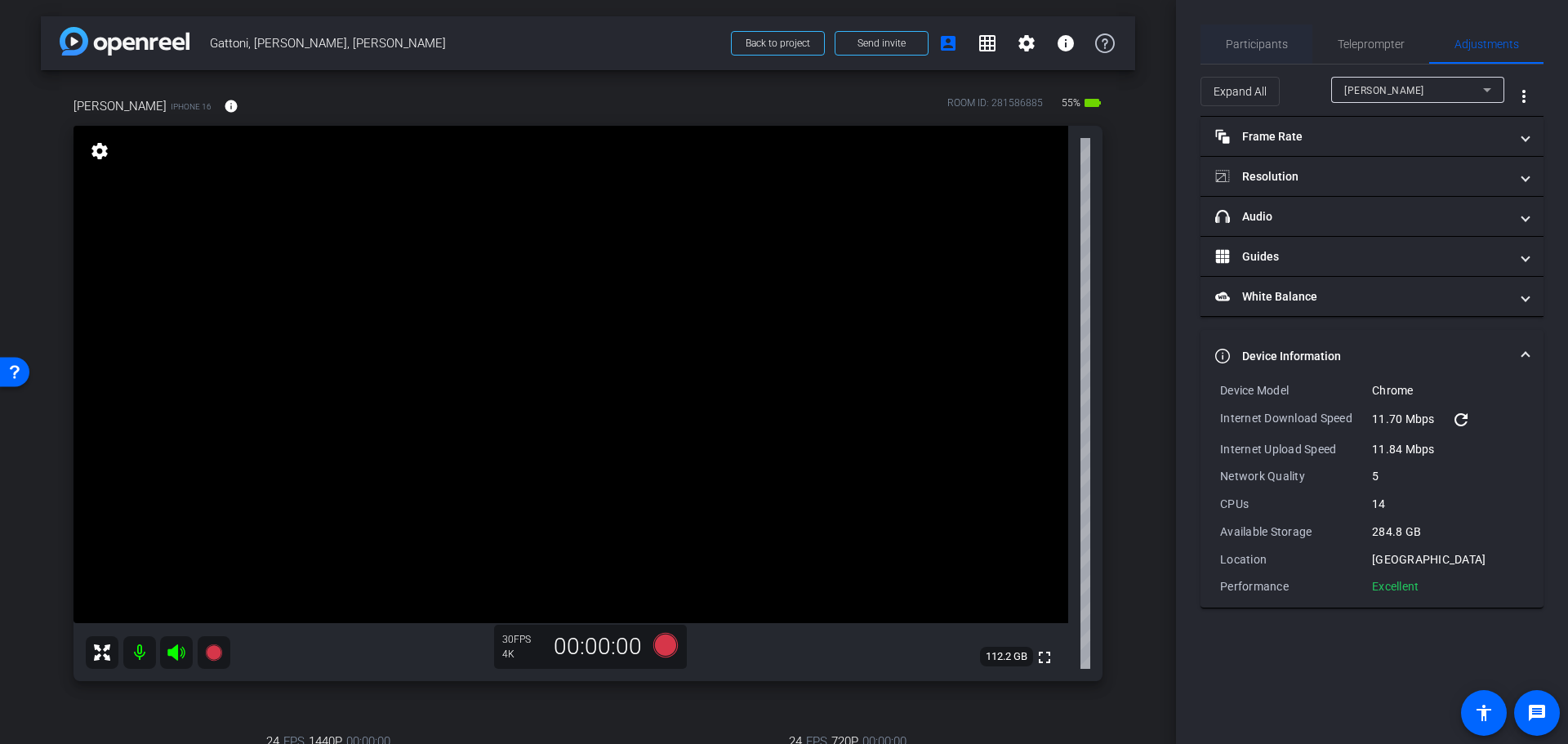
click at [1262, 46] on span "Participants" at bounding box center [1256, 44] width 62 height 12
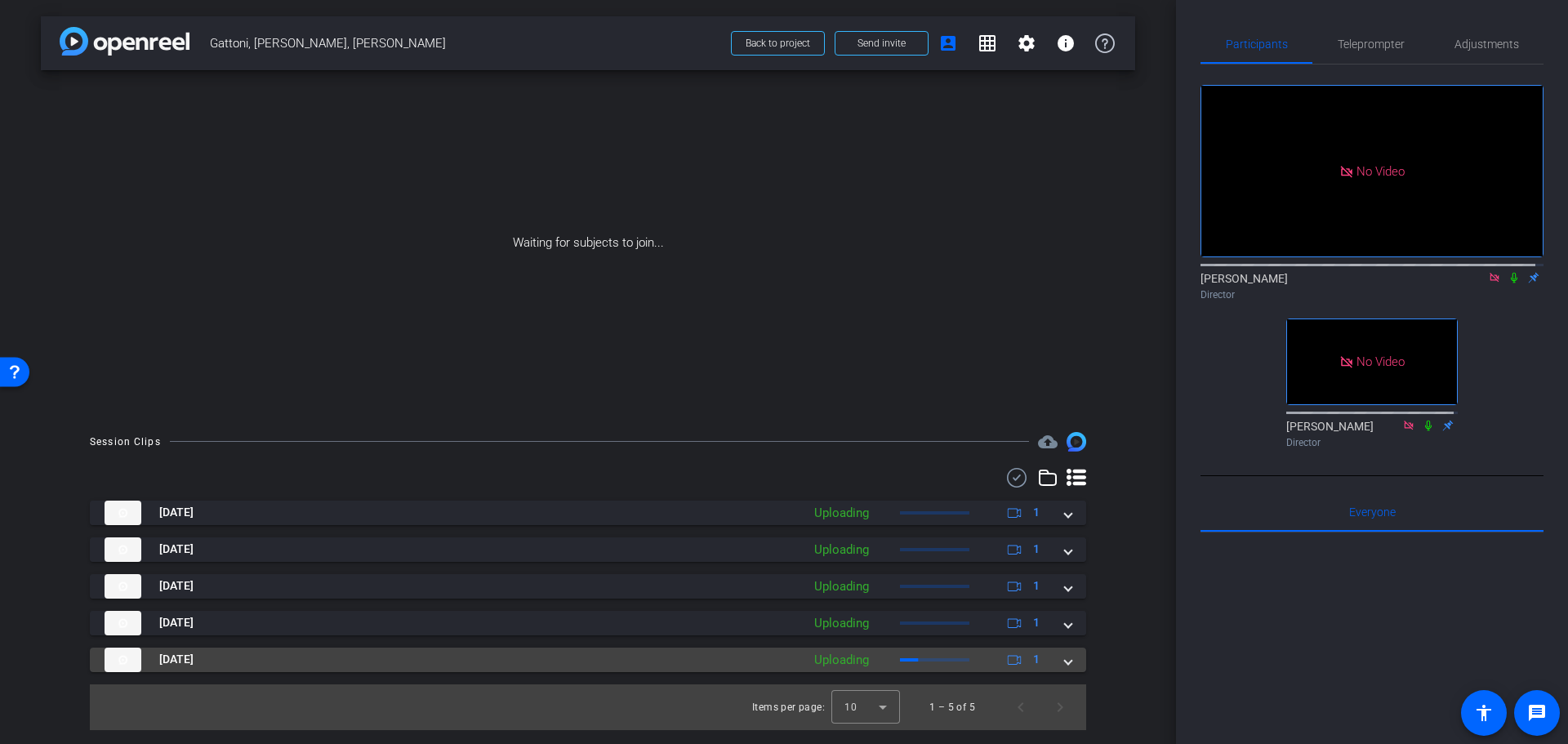
click at [1072, 662] on mat-expansion-panel-header "Aug 21, 2025 Uploading 1" at bounding box center [588, 659] width 996 height 25
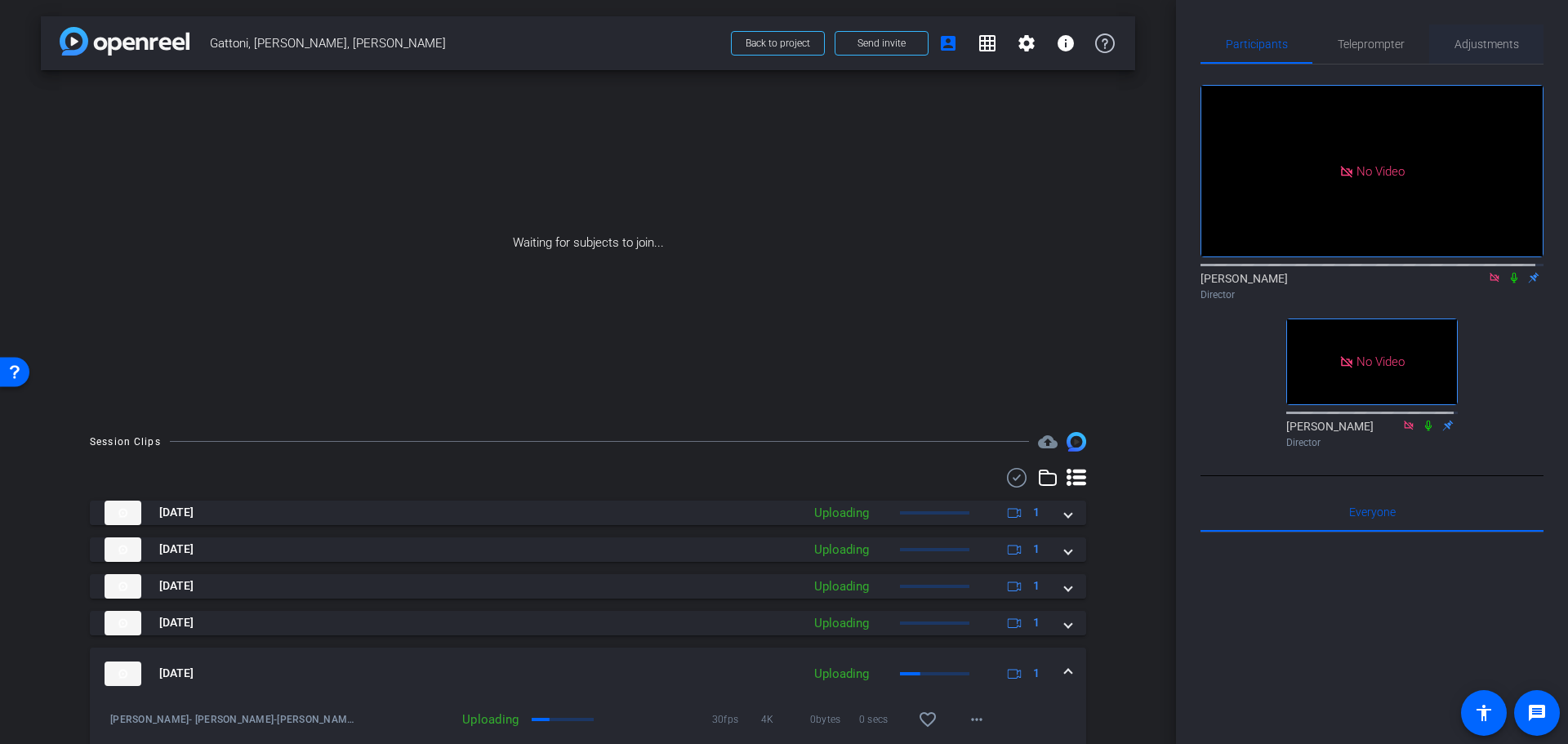
click at [1490, 38] on span "Adjustments" at bounding box center [1487, 44] width 65 height 12
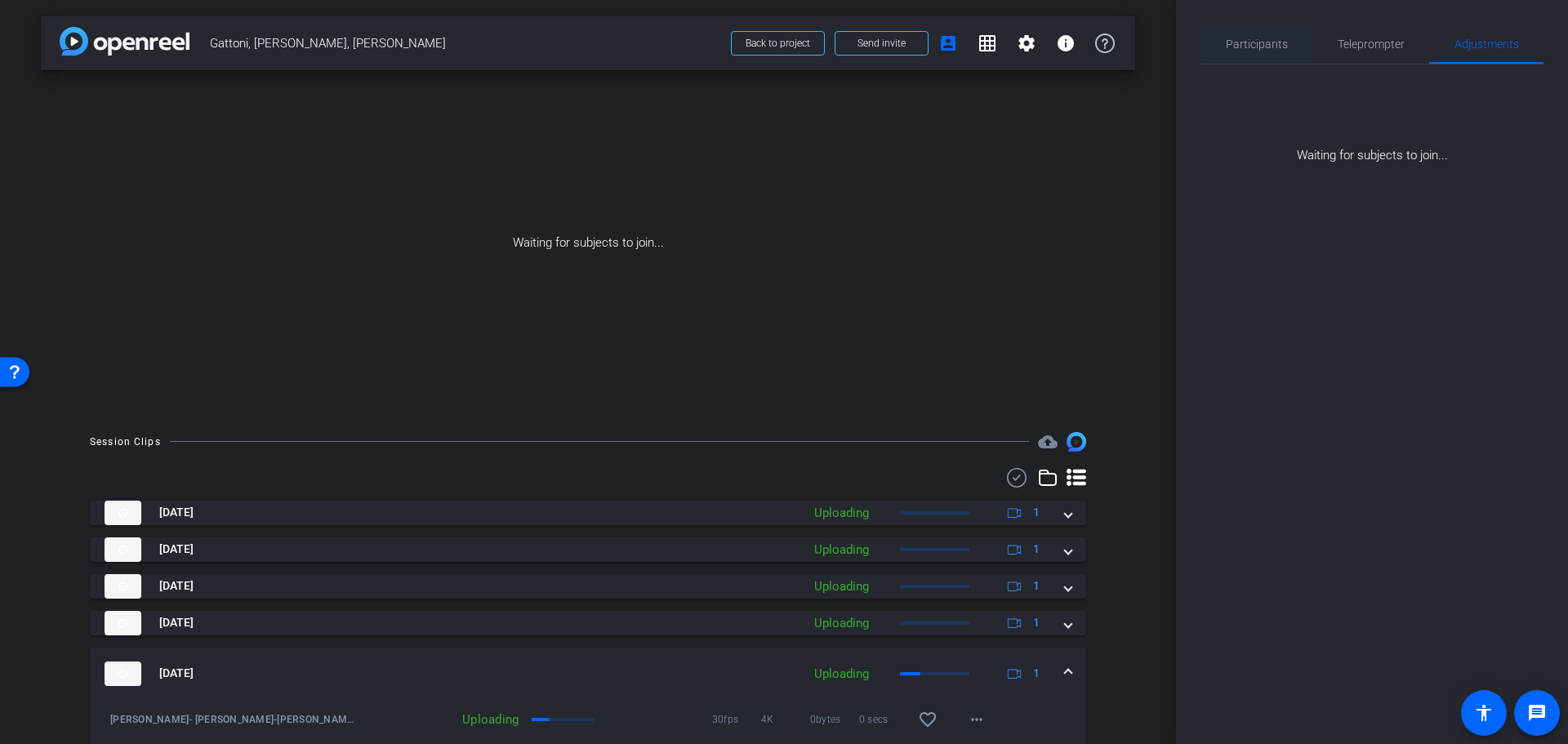
click at [1262, 44] on span "Participants" at bounding box center [1256, 44] width 62 height 12
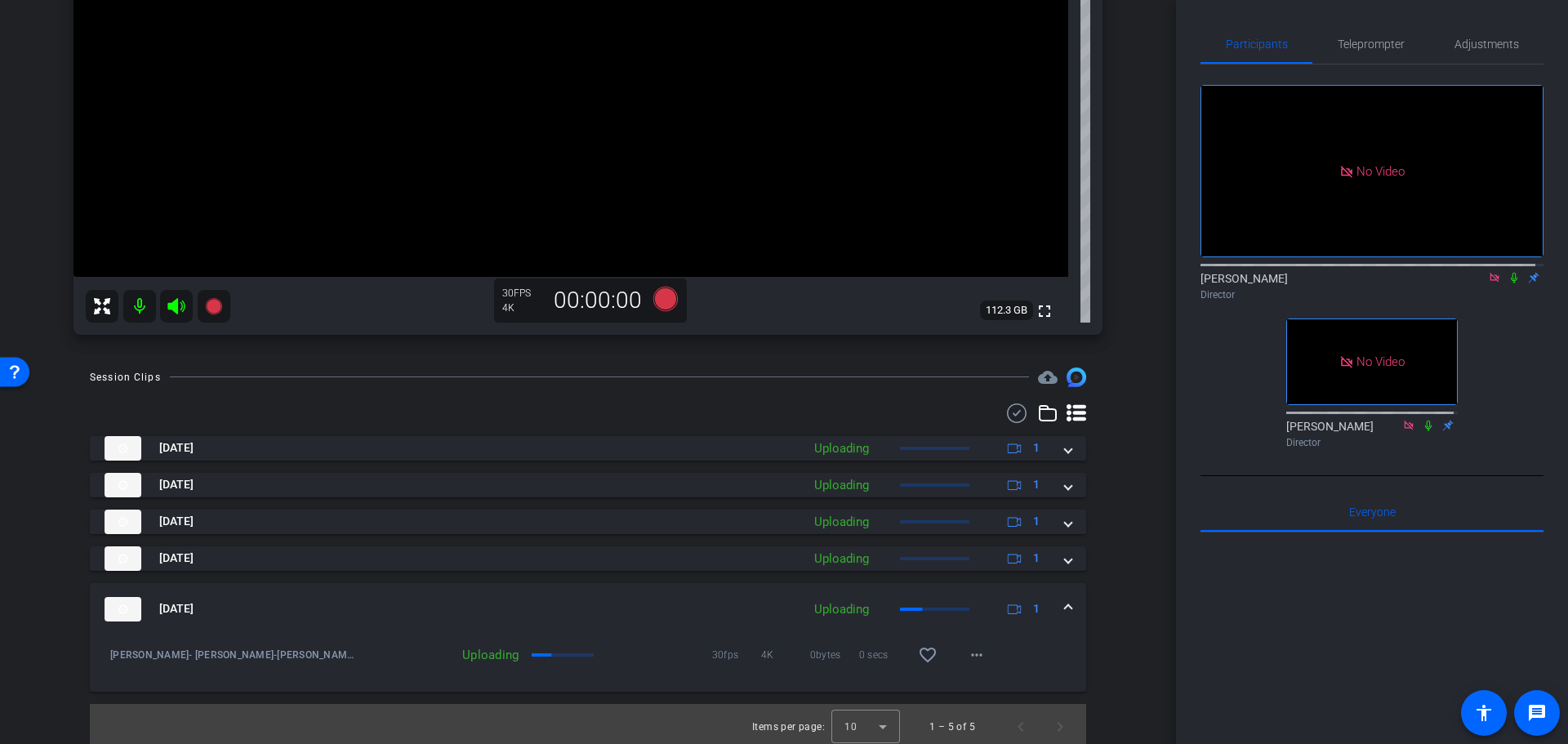
scroll to position [352, 0]
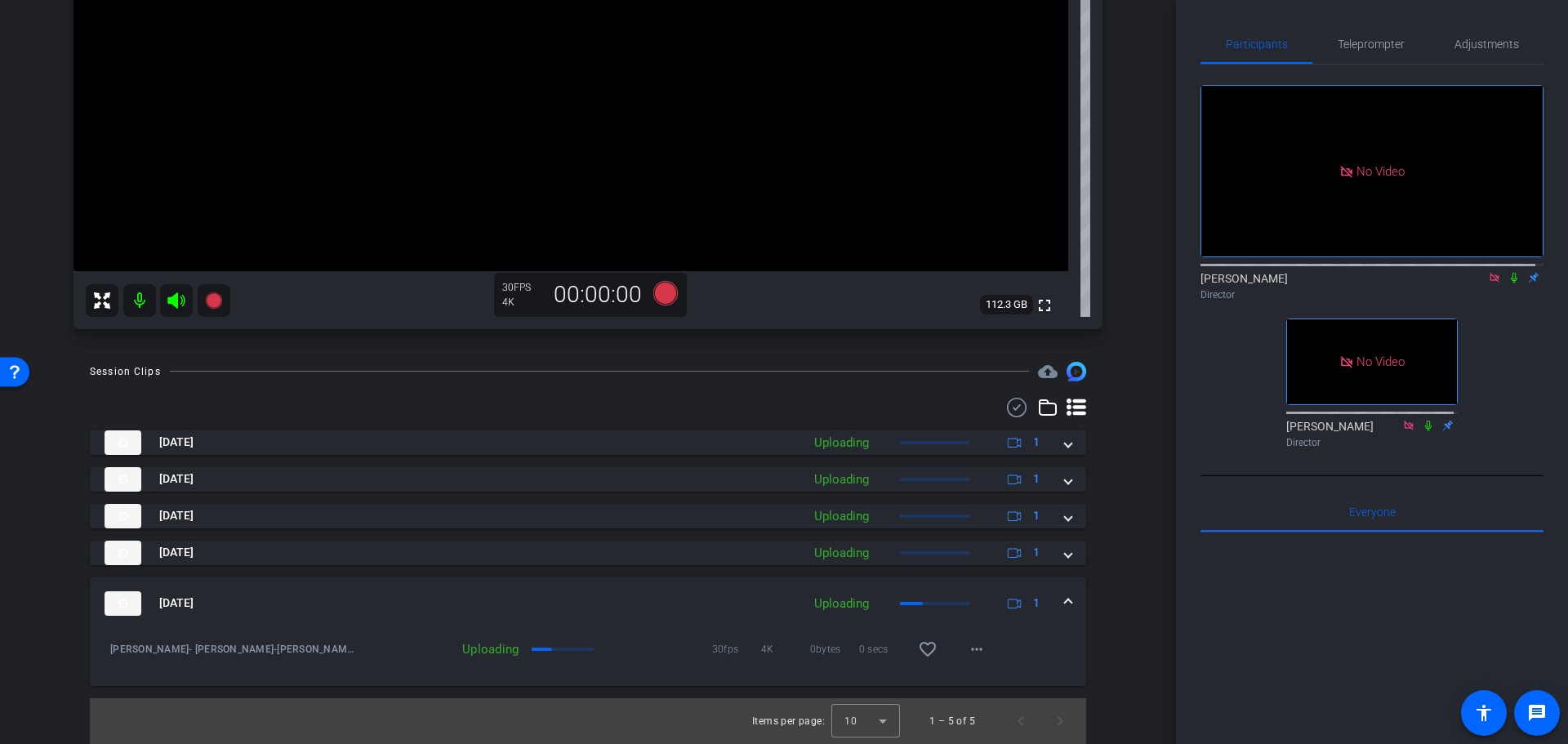
click at [1508, 272] on icon at bounding box center [1514, 278] width 13 height 12
click at [1508, 272] on icon at bounding box center [1514, 278] width 13 height 12
click at [1508, 272] on icon at bounding box center [1514, 278] width 13 height 12
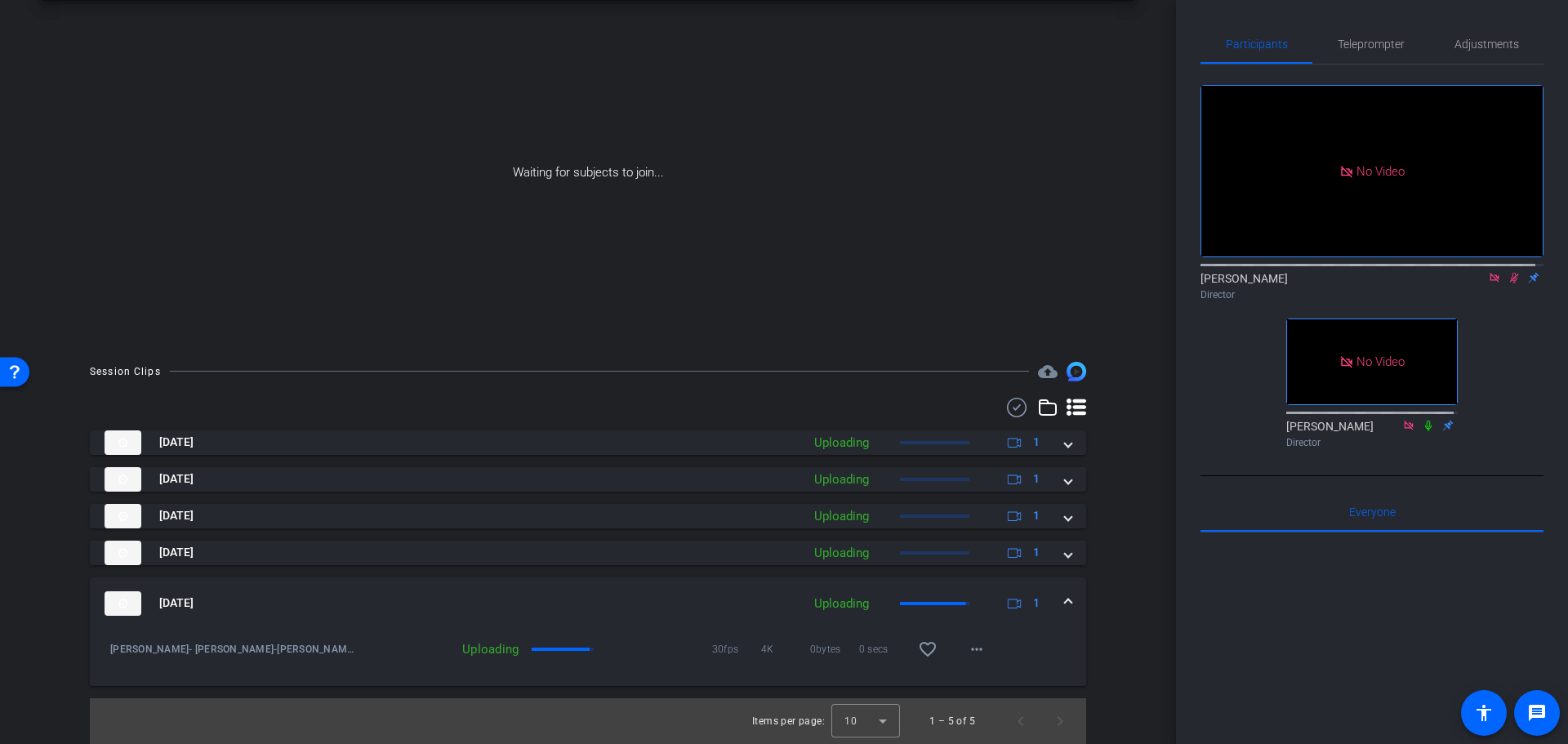
scroll to position [70, 0]
click at [1510, 273] on icon at bounding box center [1514, 278] width 9 height 11
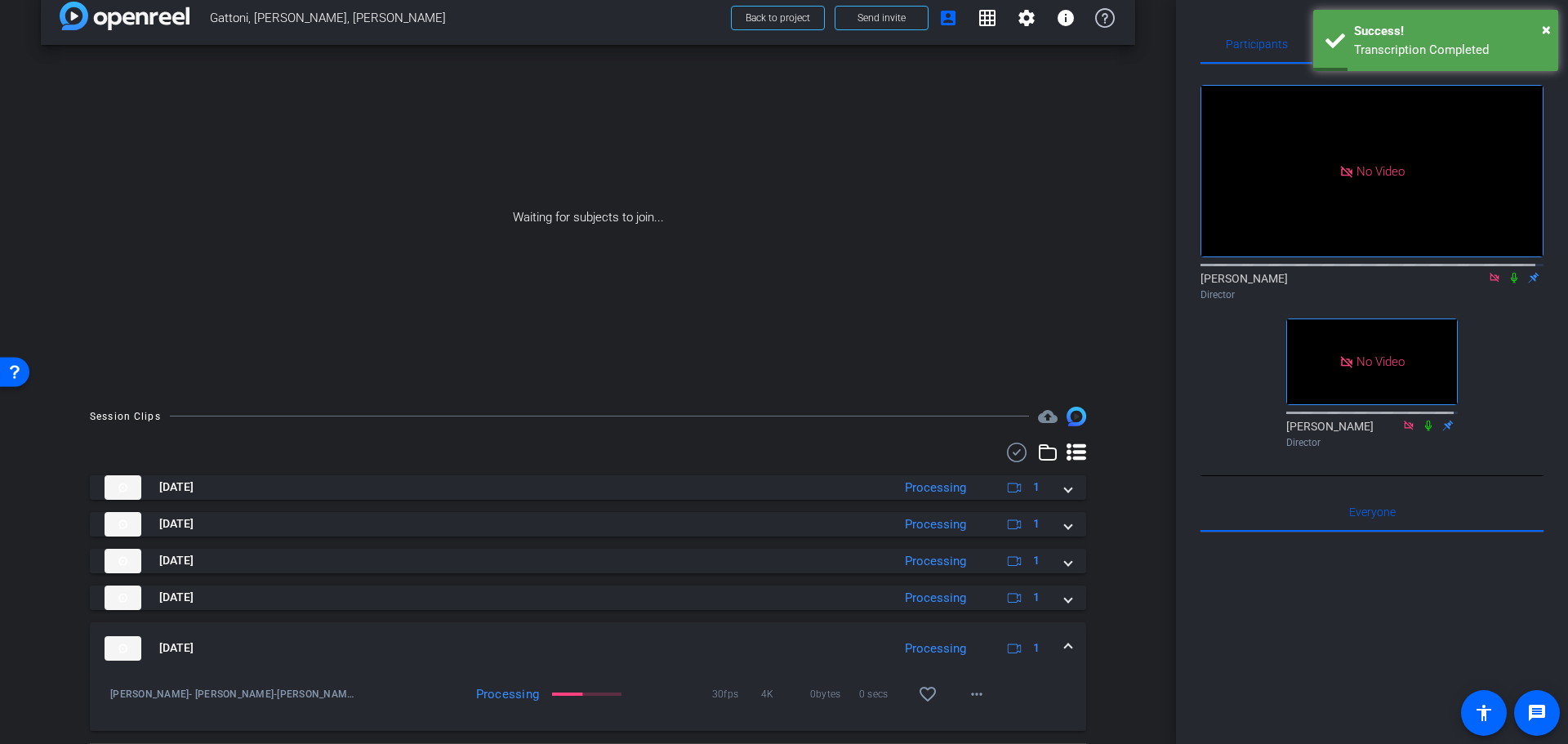
scroll to position [0, 0]
